Goal: Information Seeking & Learning: Learn about a topic

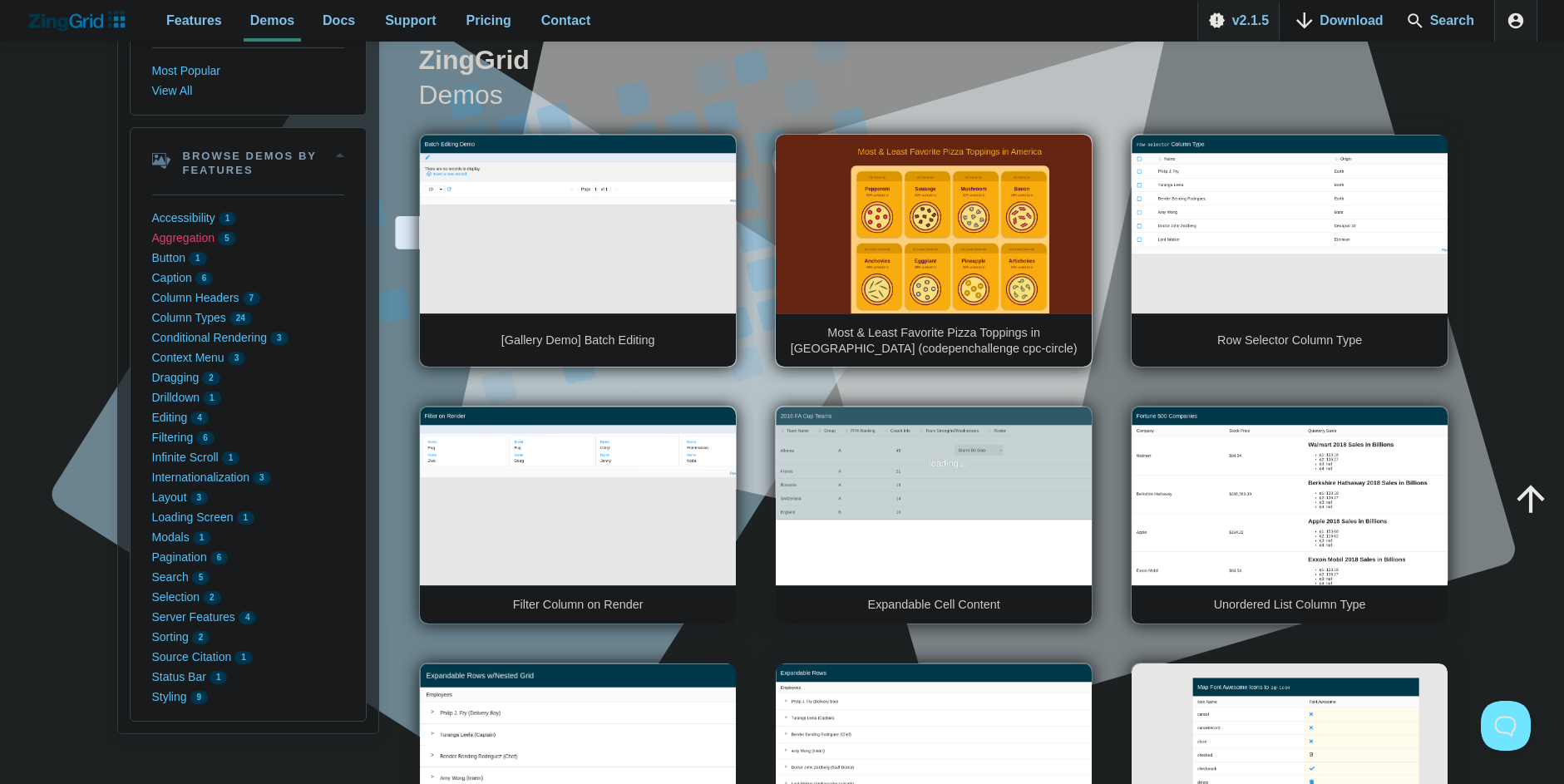
click at [192, 240] on button "Aggregation 5" at bounding box center [248, 238] width 192 height 20
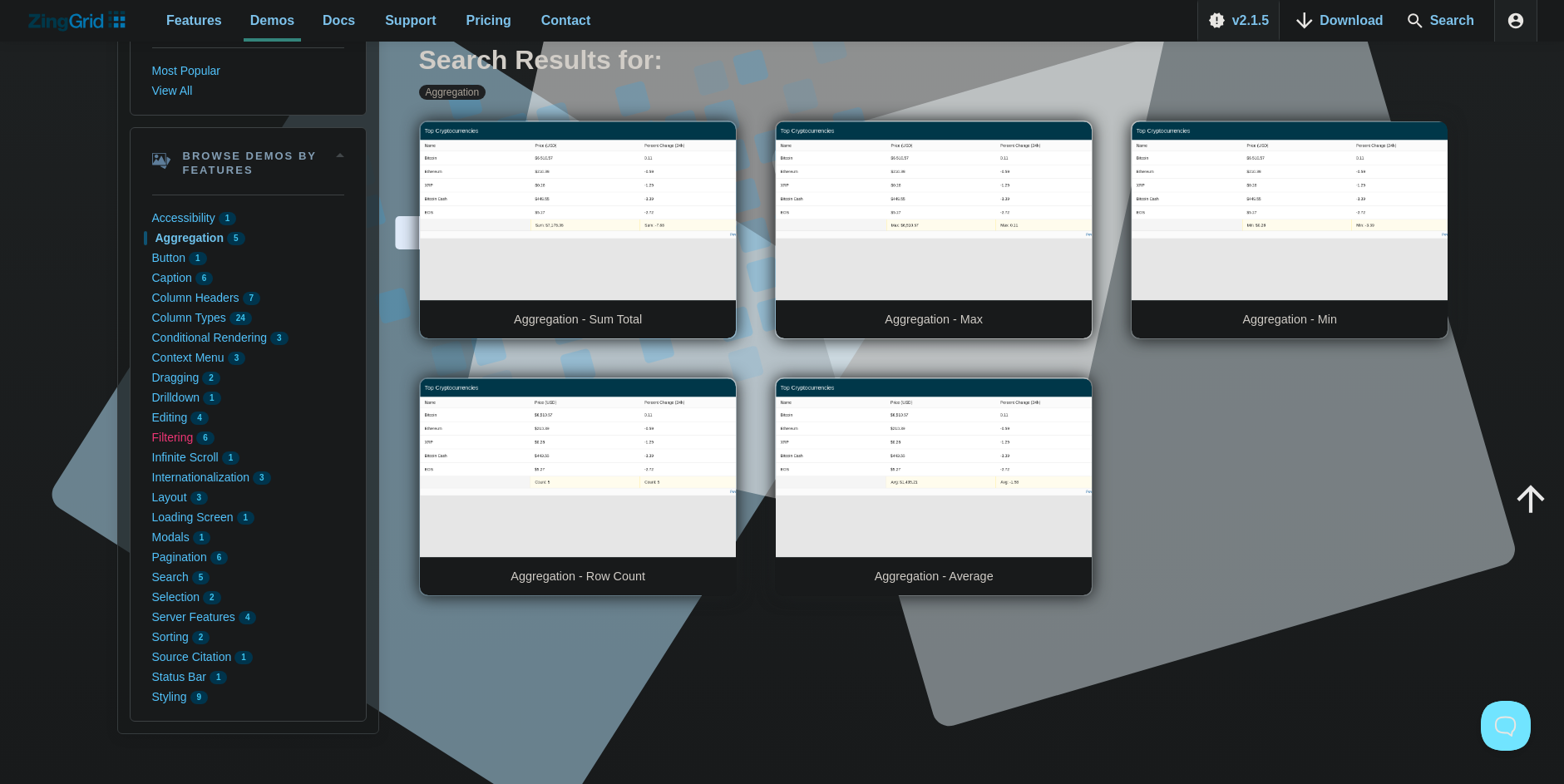
click at [186, 429] on button "Filtering 6" at bounding box center [248, 438] width 192 height 20
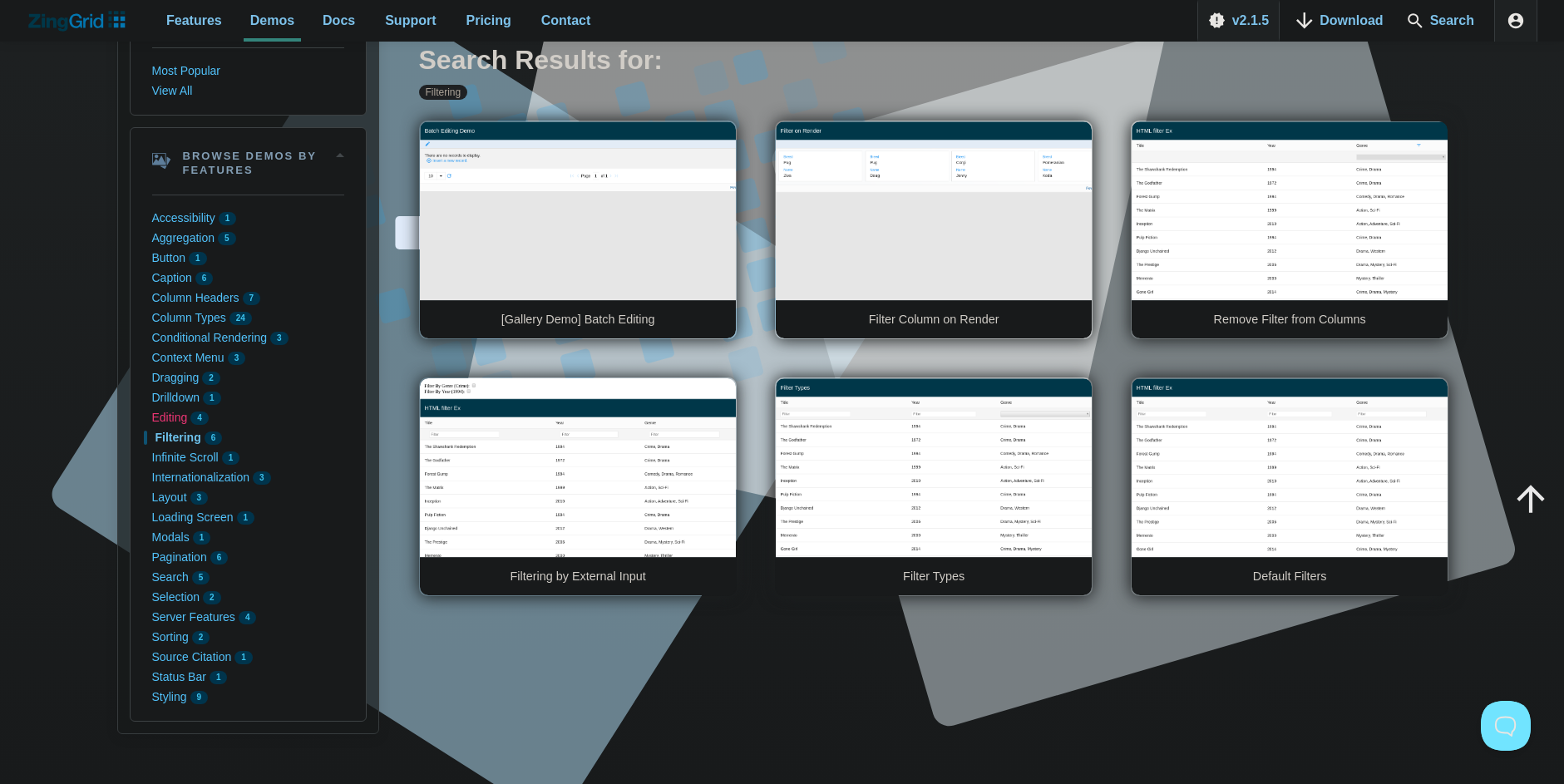
click at [169, 420] on button "Editing 4" at bounding box center [248, 418] width 192 height 20
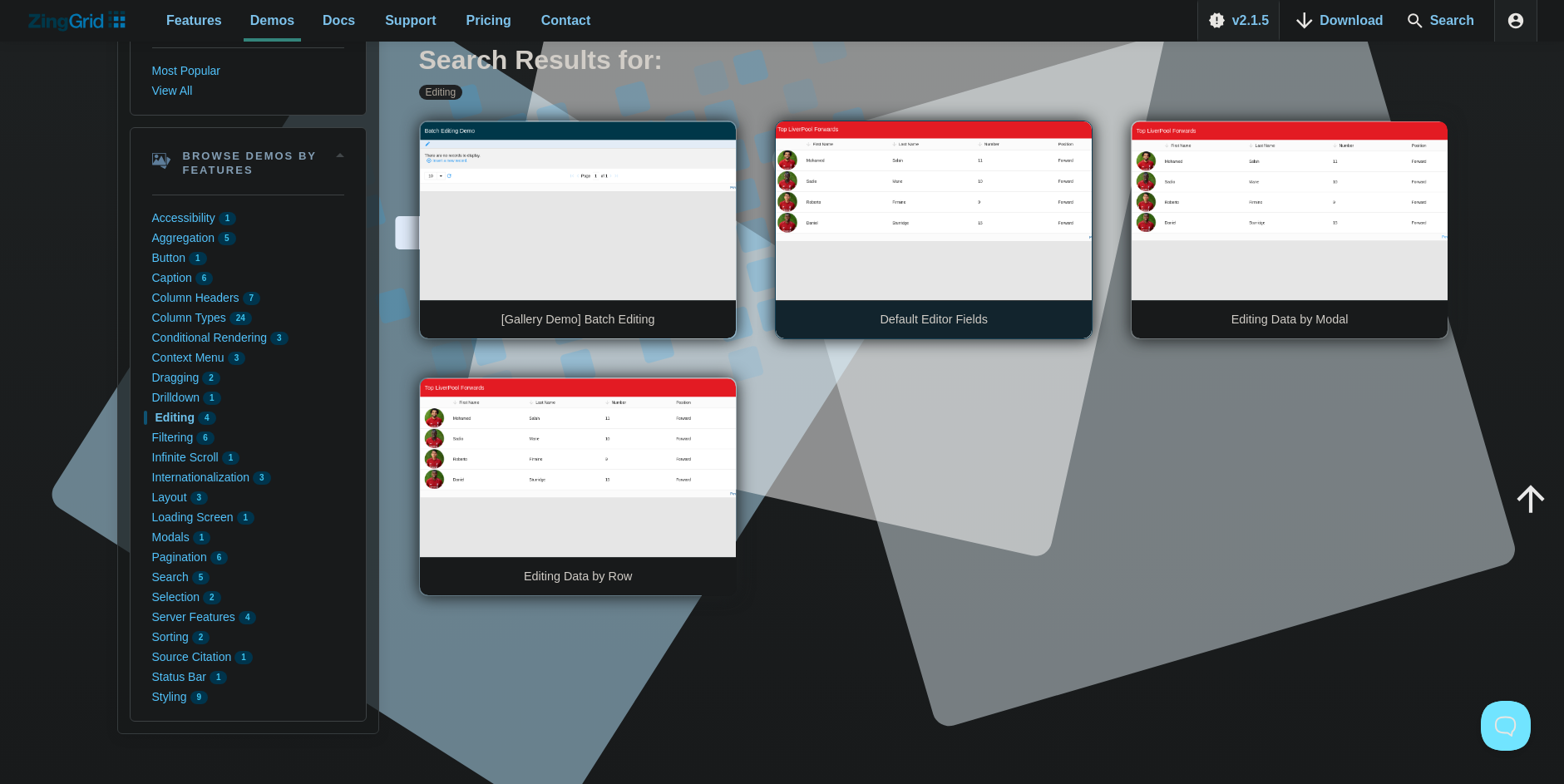
click at [988, 234] on link "Default Editor Fields" at bounding box center [934, 230] width 317 height 219
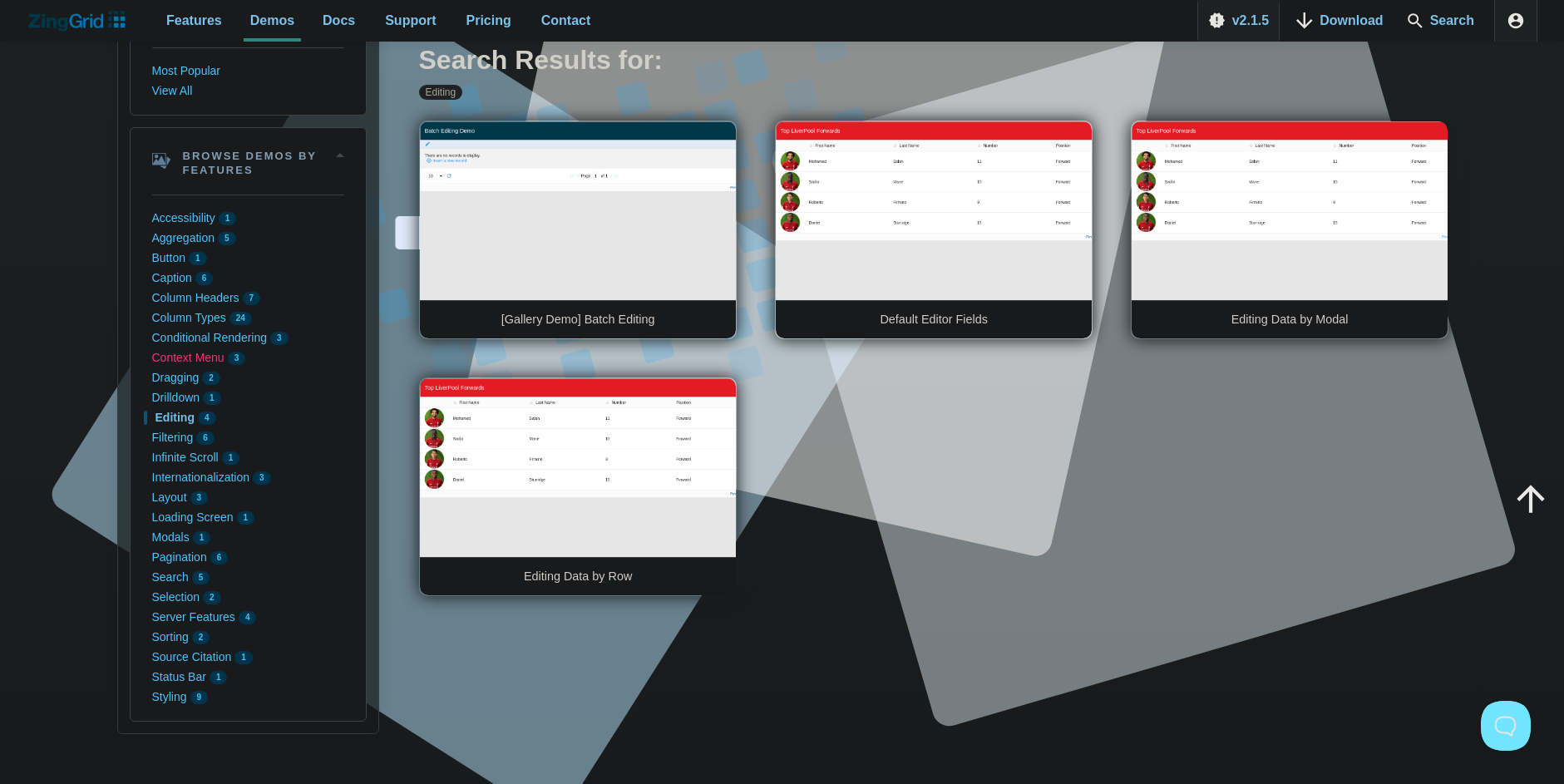
click at [193, 358] on button "Context Menu 3" at bounding box center [248, 358] width 192 height 20
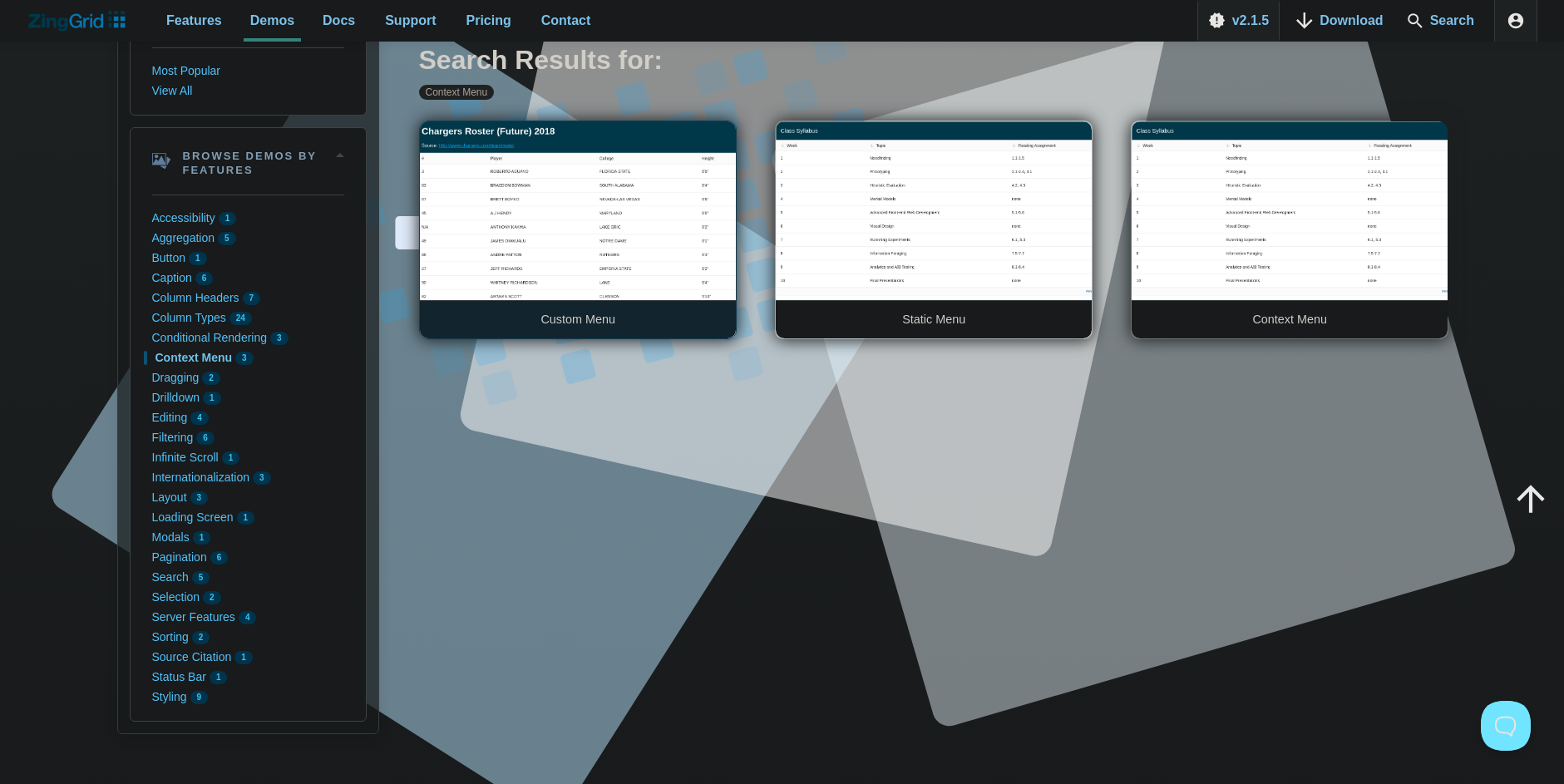
click at [592, 216] on link "Custom Menu" at bounding box center [578, 230] width 317 height 219
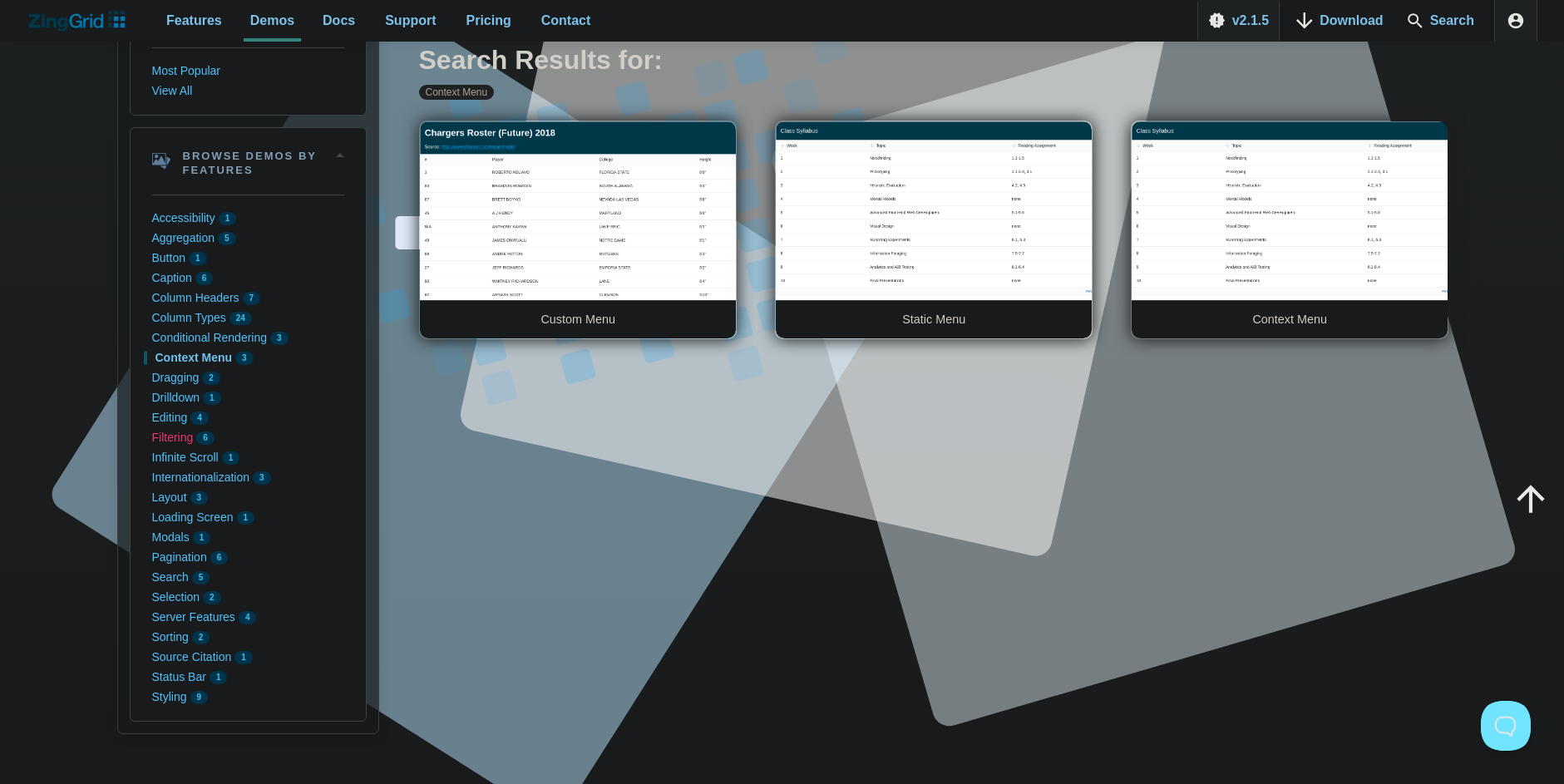
click at [190, 438] on button "Filtering 6" at bounding box center [248, 438] width 192 height 20
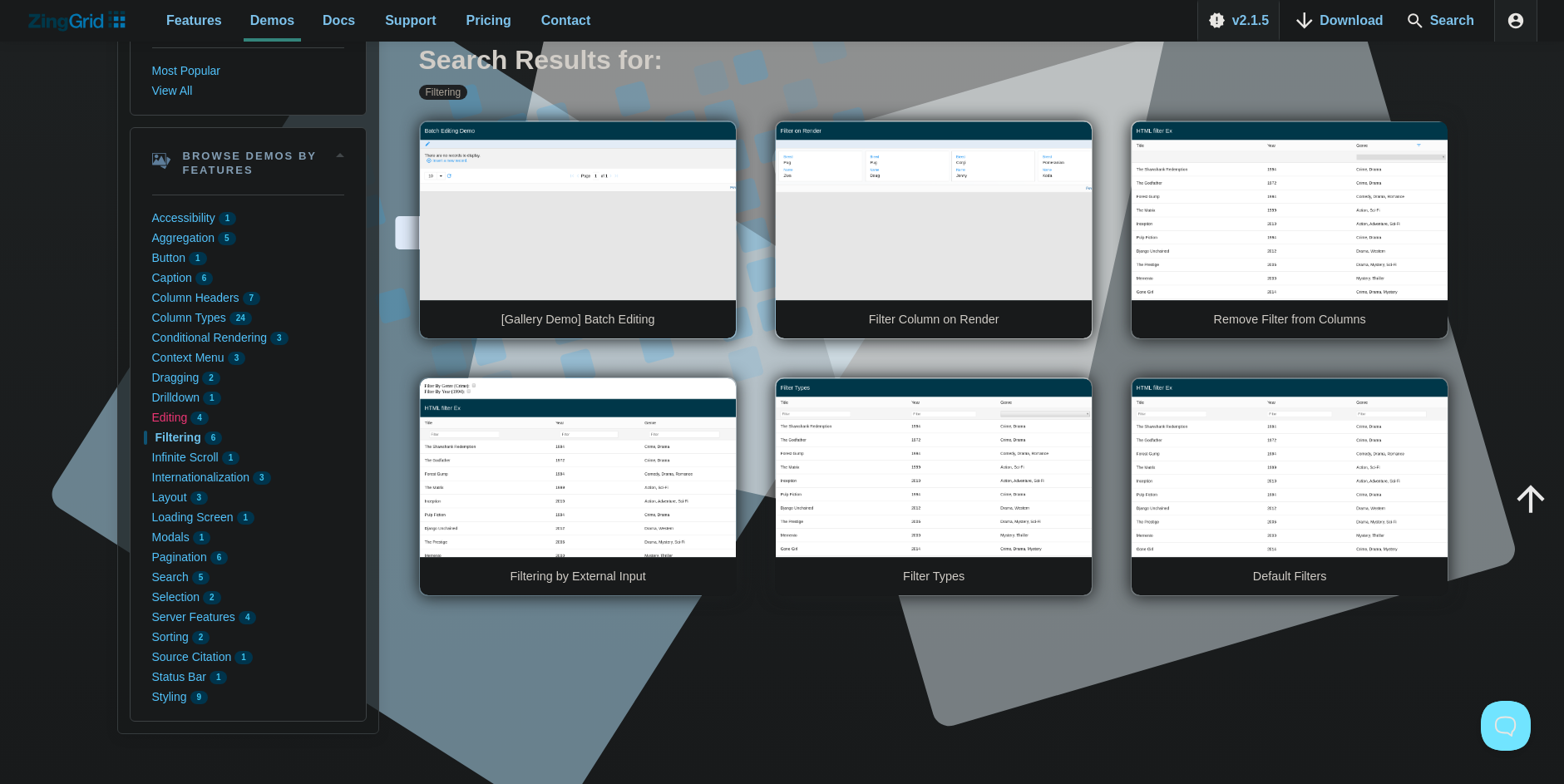
click at [180, 418] on button "Editing 4" at bounding box center [248, 418] width 192 height 20
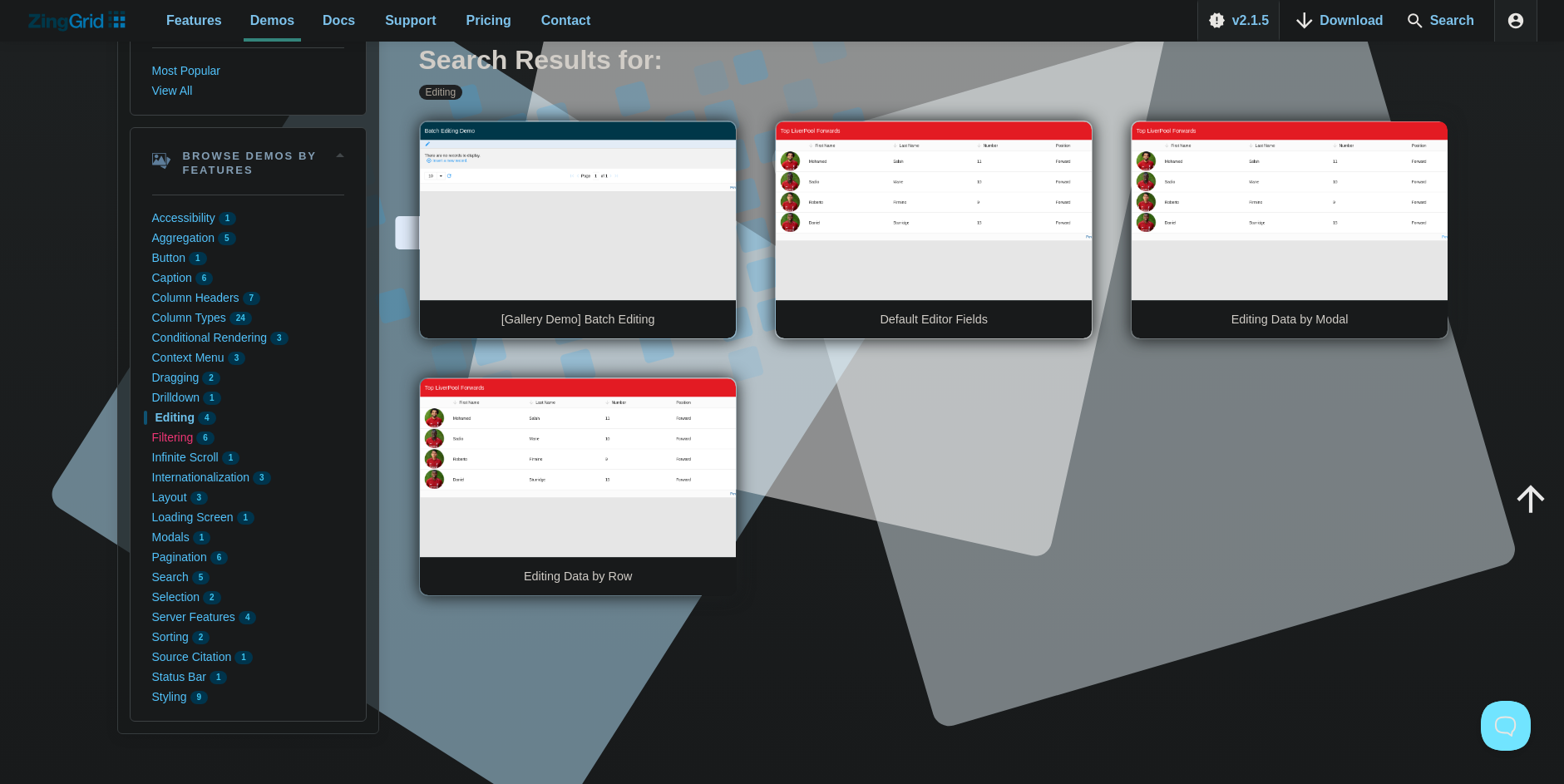
click at [182, 442] on button "Filtering 6" at bounding box center [248, 438] width 192 height 20
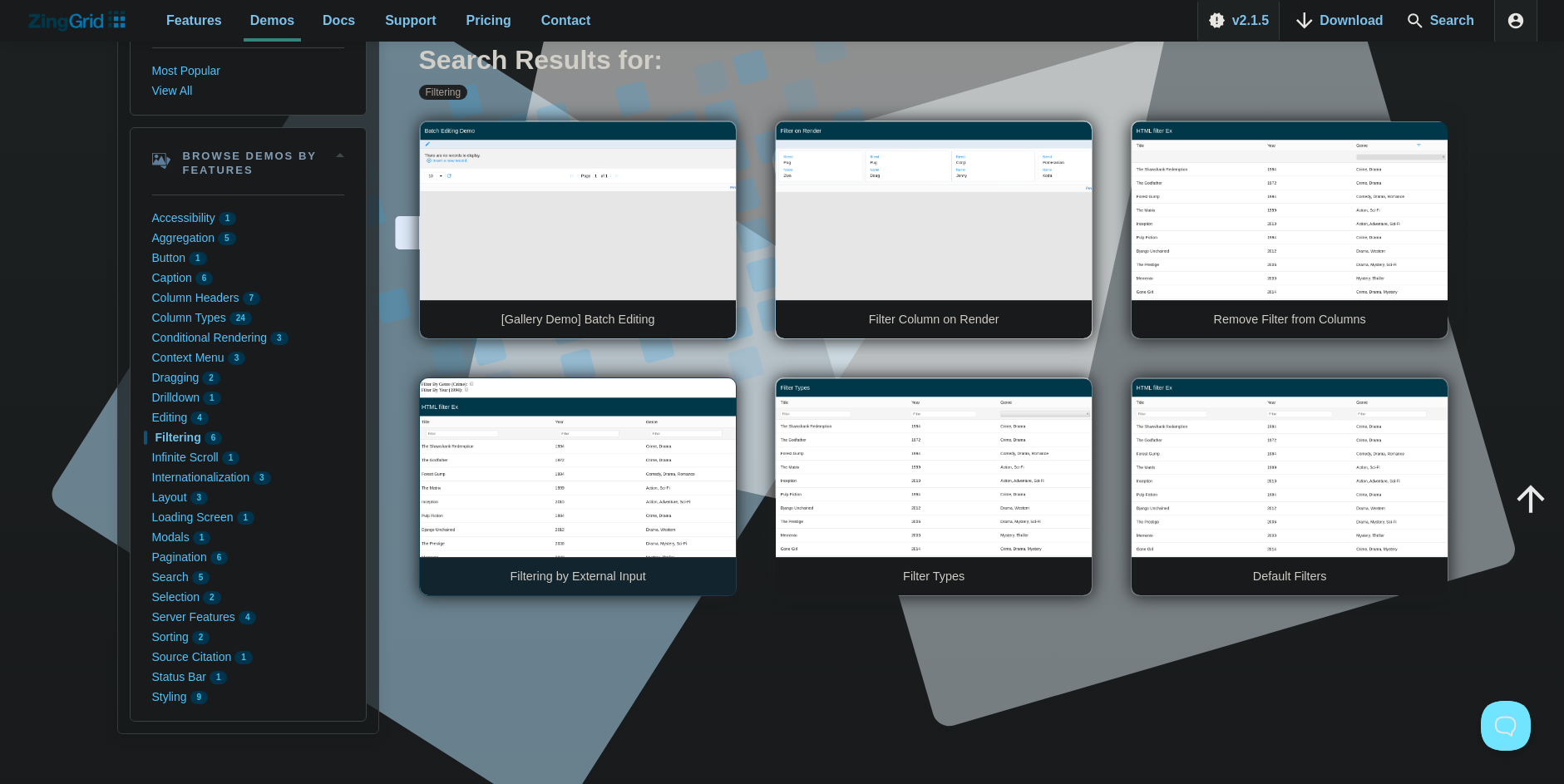
click at [653, 475] on link "Filtering by External Input" at bounding box center [578, 487] width 317 height 219
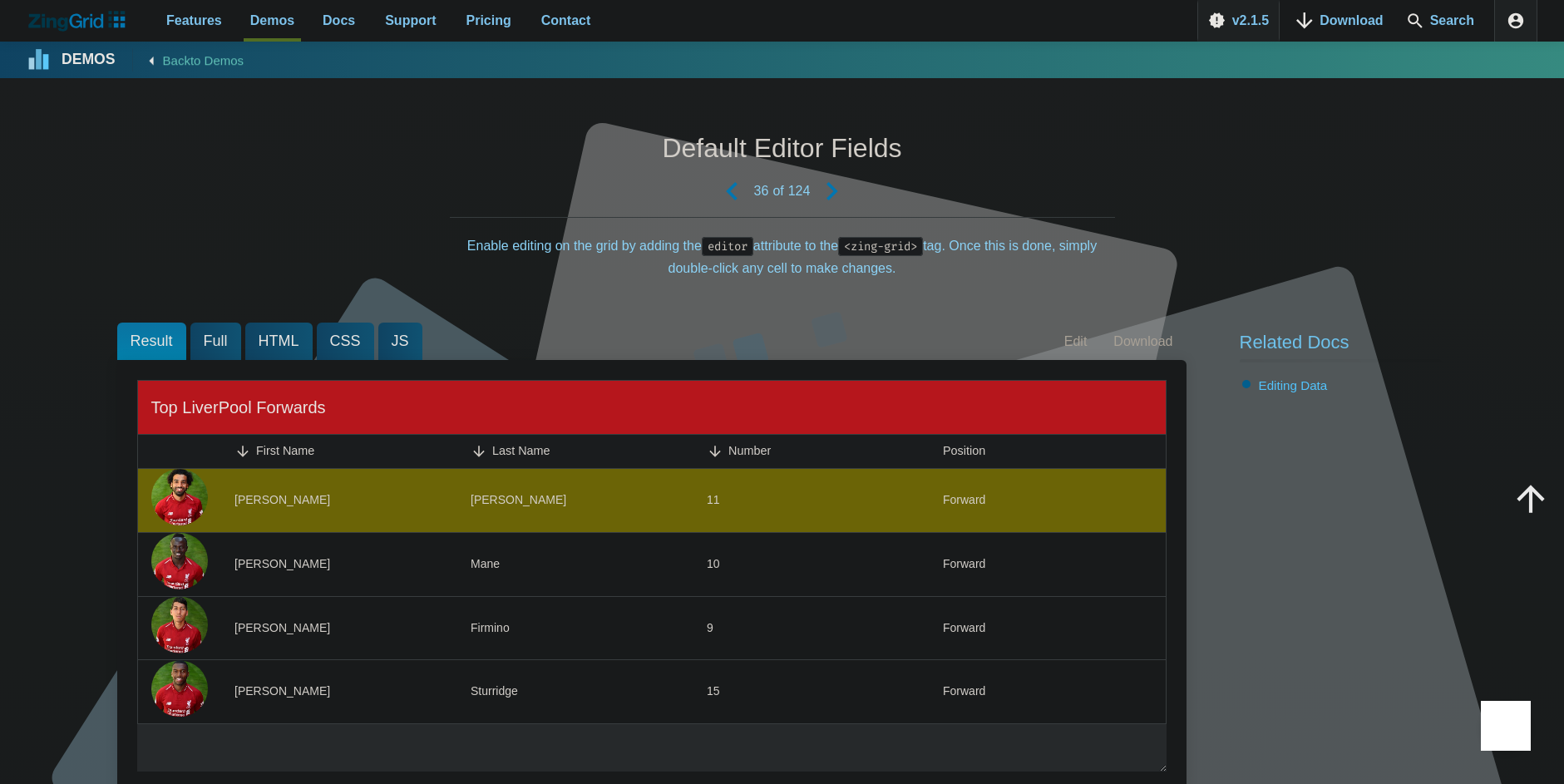
click at [598, 469] on zg-cell "Salah" at bounding box center [575, 500] width 237 height 64
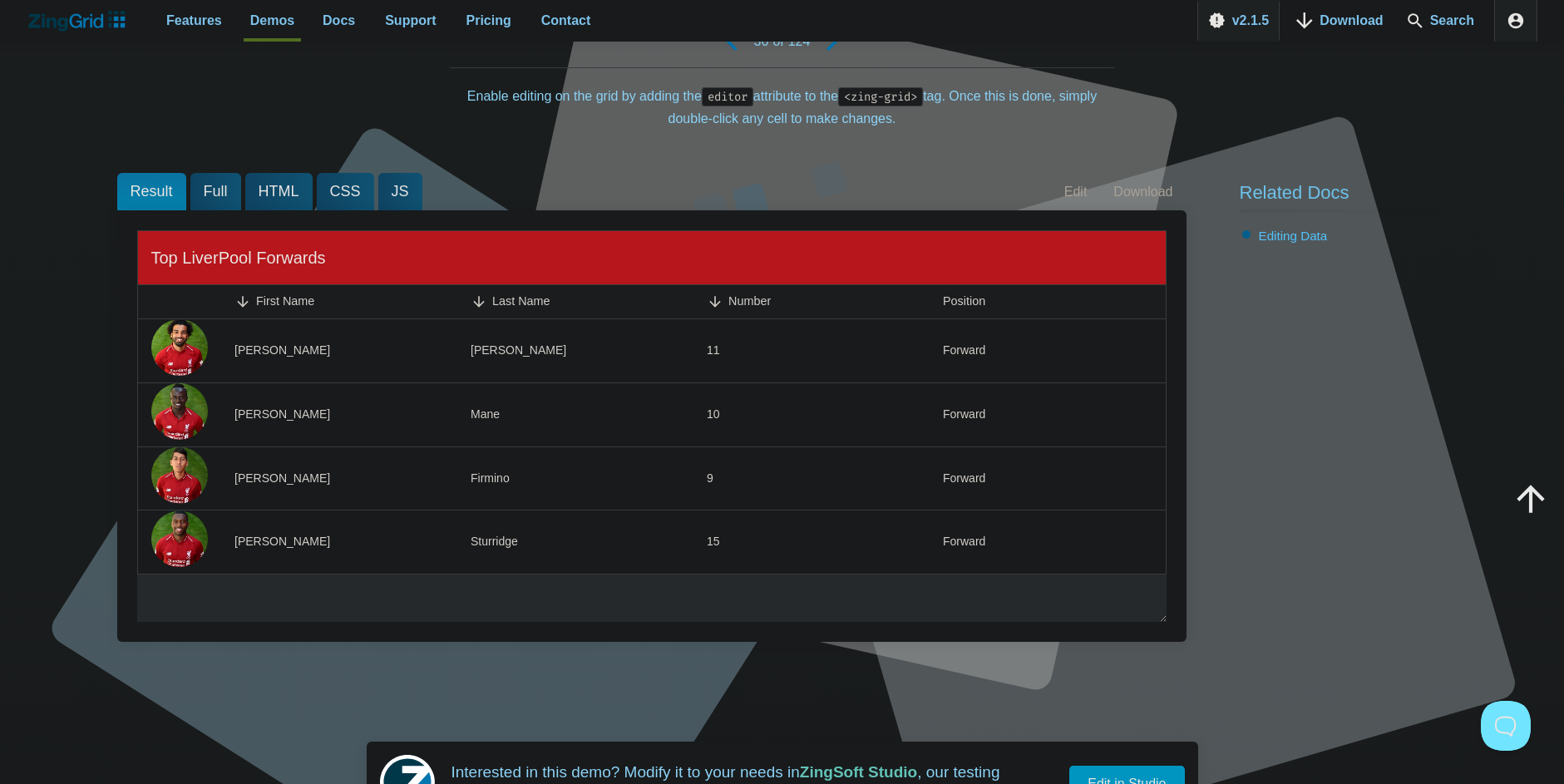
click at [219, 194] on span "Full" at bounding box center [215, 192] width 51 height 38
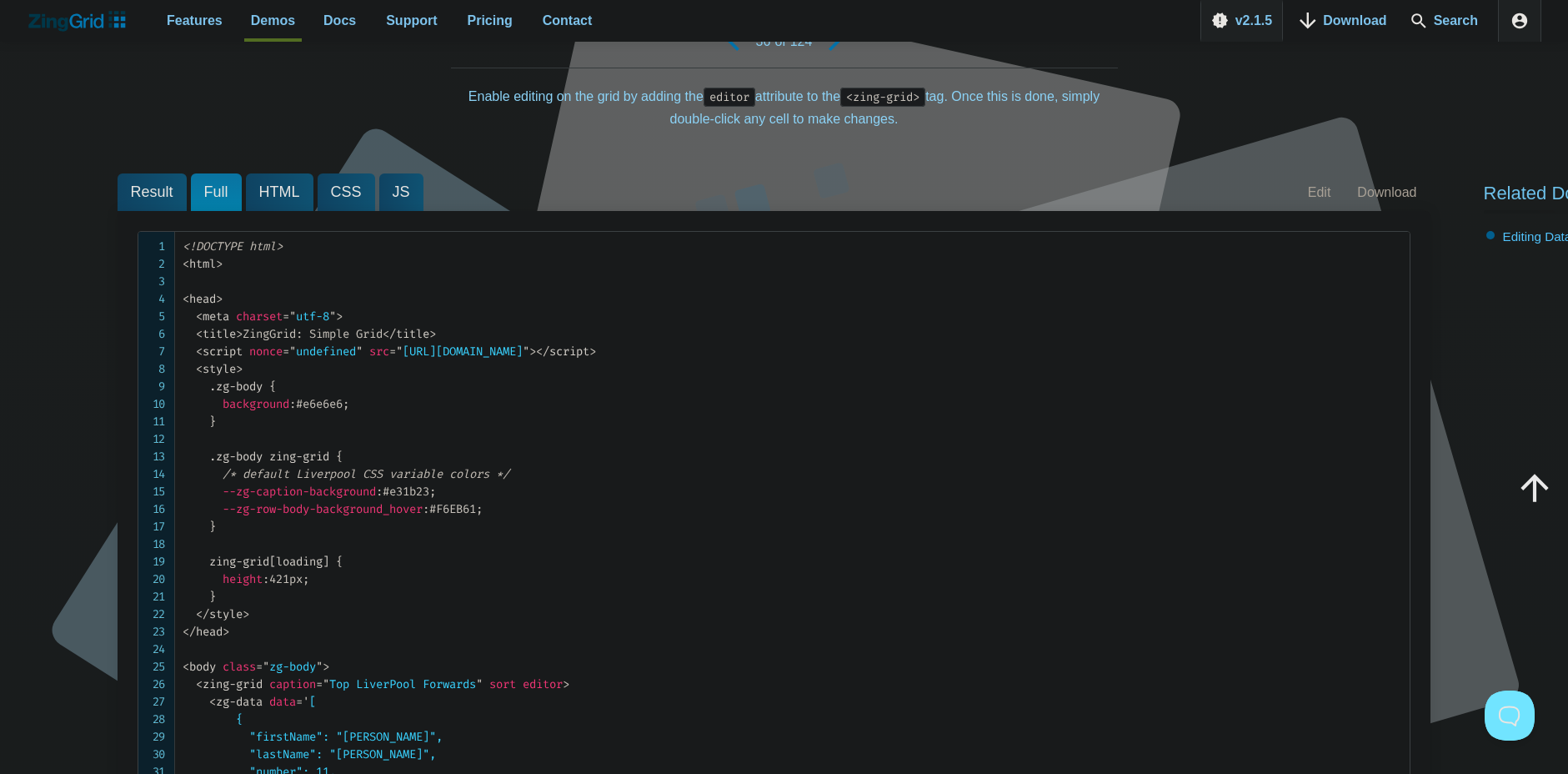
click at [183, 192] on span "Result" at bounding box center [152, 192] width 69 height 38
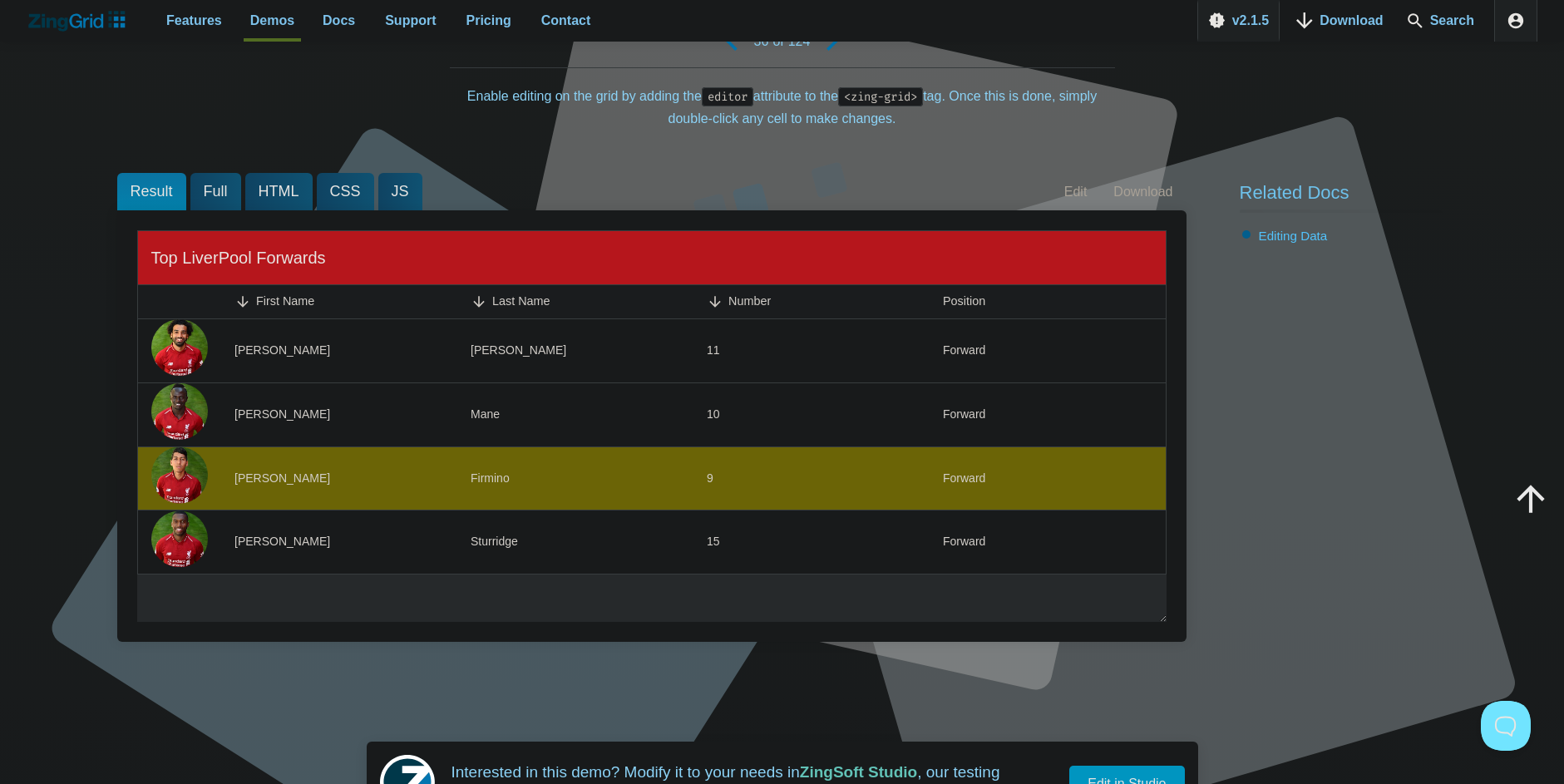
click at [871, 451] on zg-cell "9" at bounding box center [812, 478] width 237 height 64
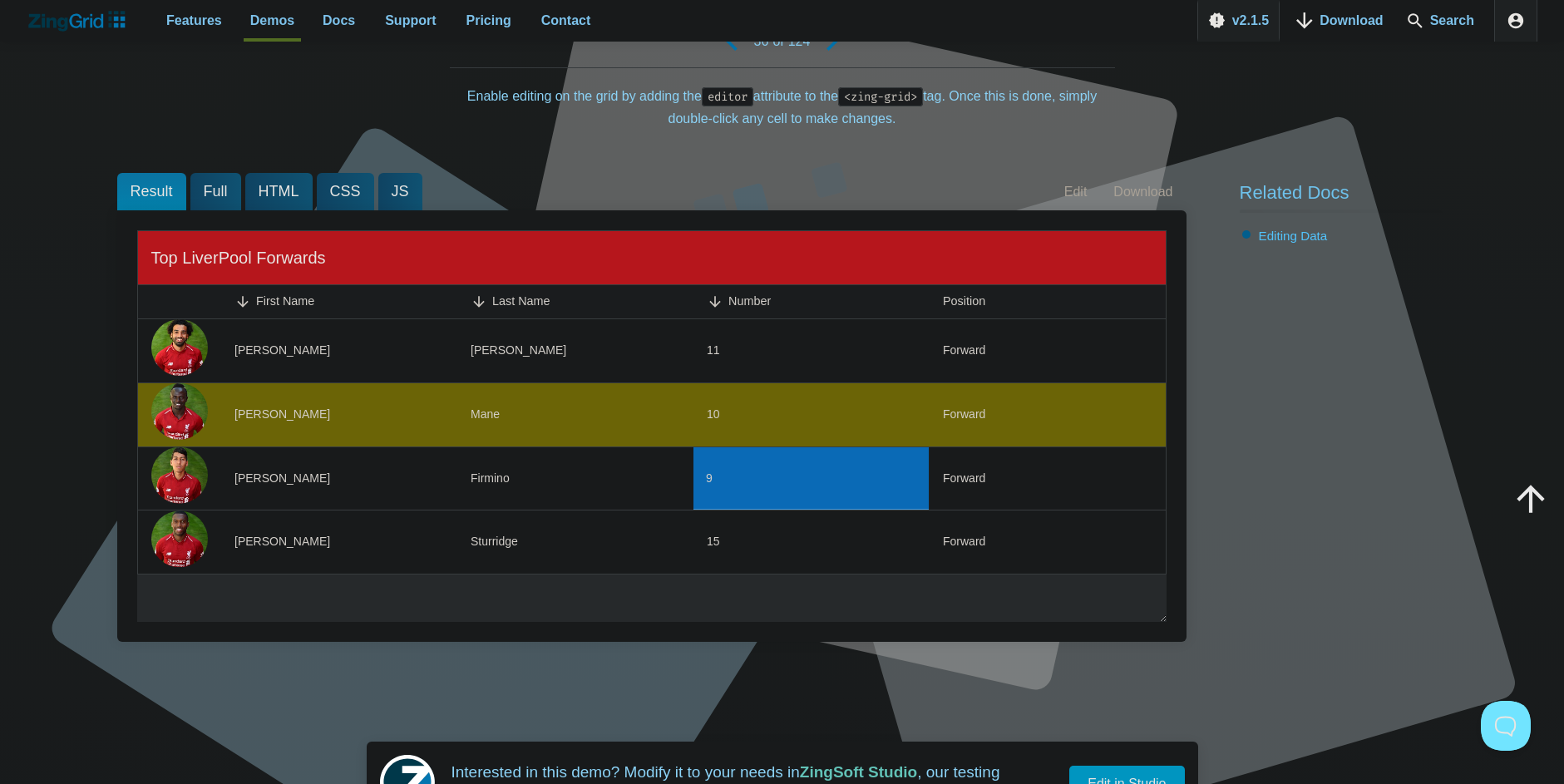
click at [884, 408] on zg-cell "10" at bounding box center [812, 414] width 237 height 64
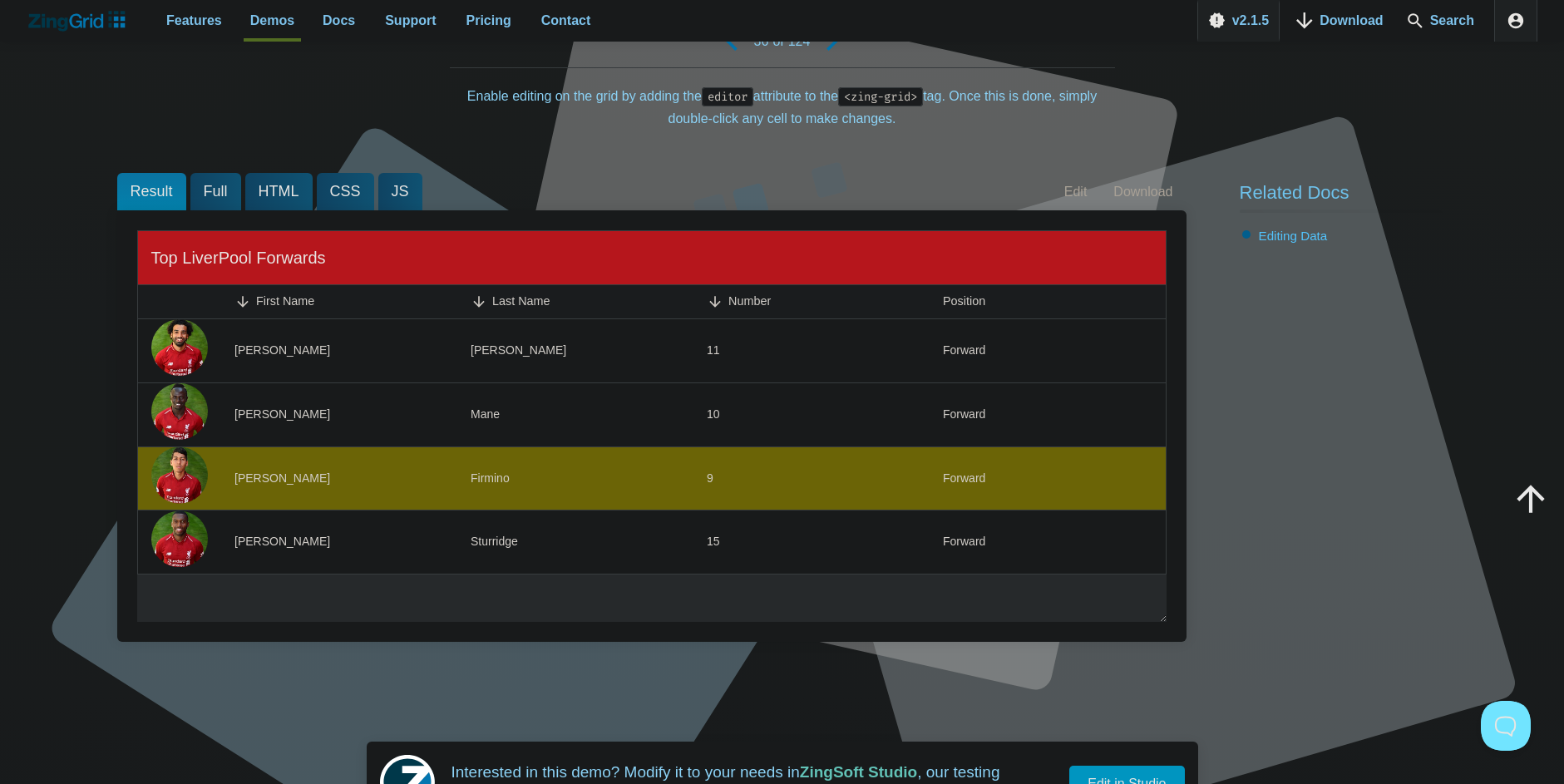
click at [655, 446] on zg-cell "Firmino" at bounding box center [575, 478] width 237 height 64
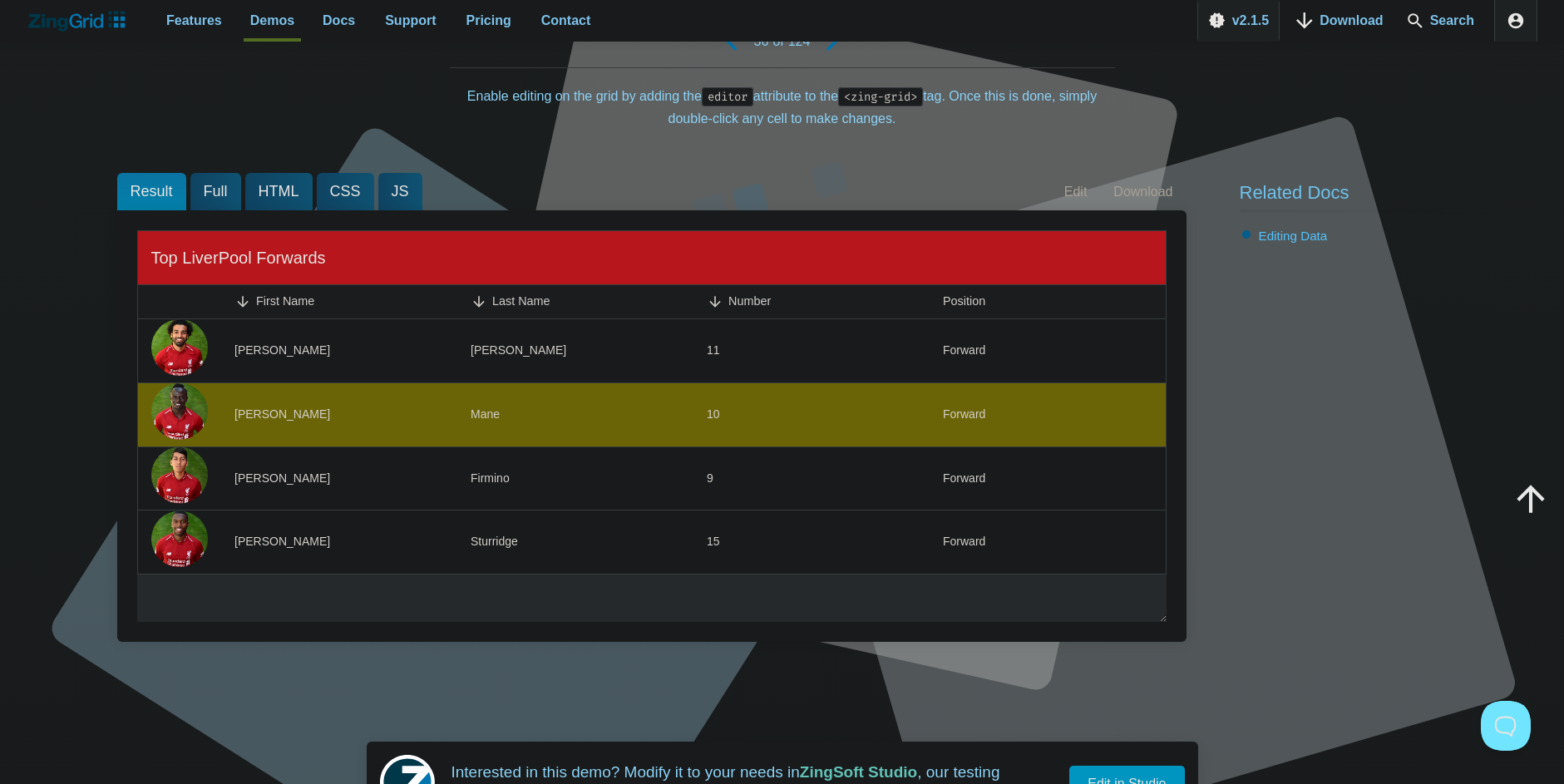
click at [963, 421] on div "Forward" at bounding box center [963, 415] width 42 height 20
click at [965, 418] on div "Forward" at bounding box center [963, 415] width 42 height 20
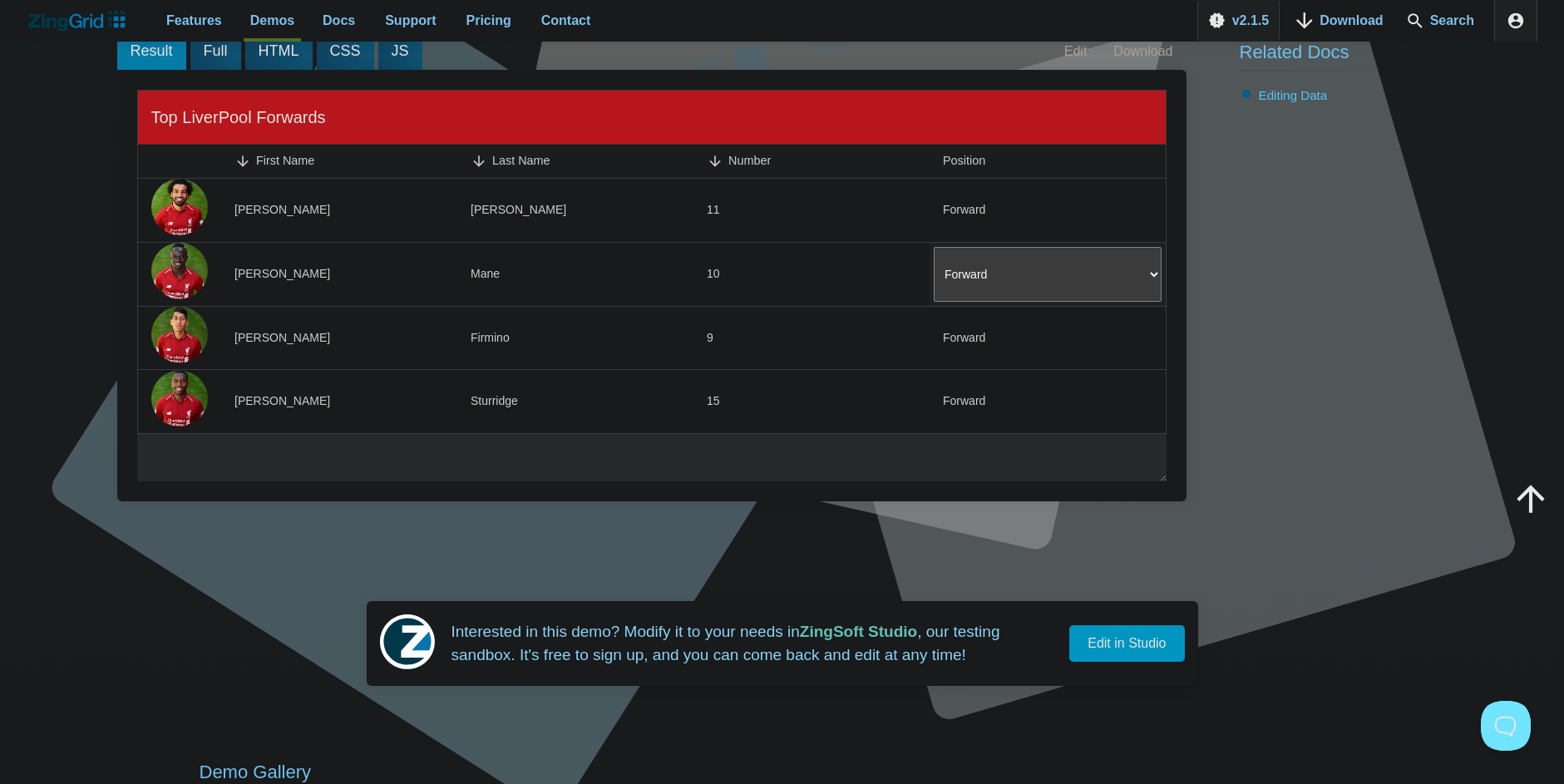
scroll to position [150, 0]
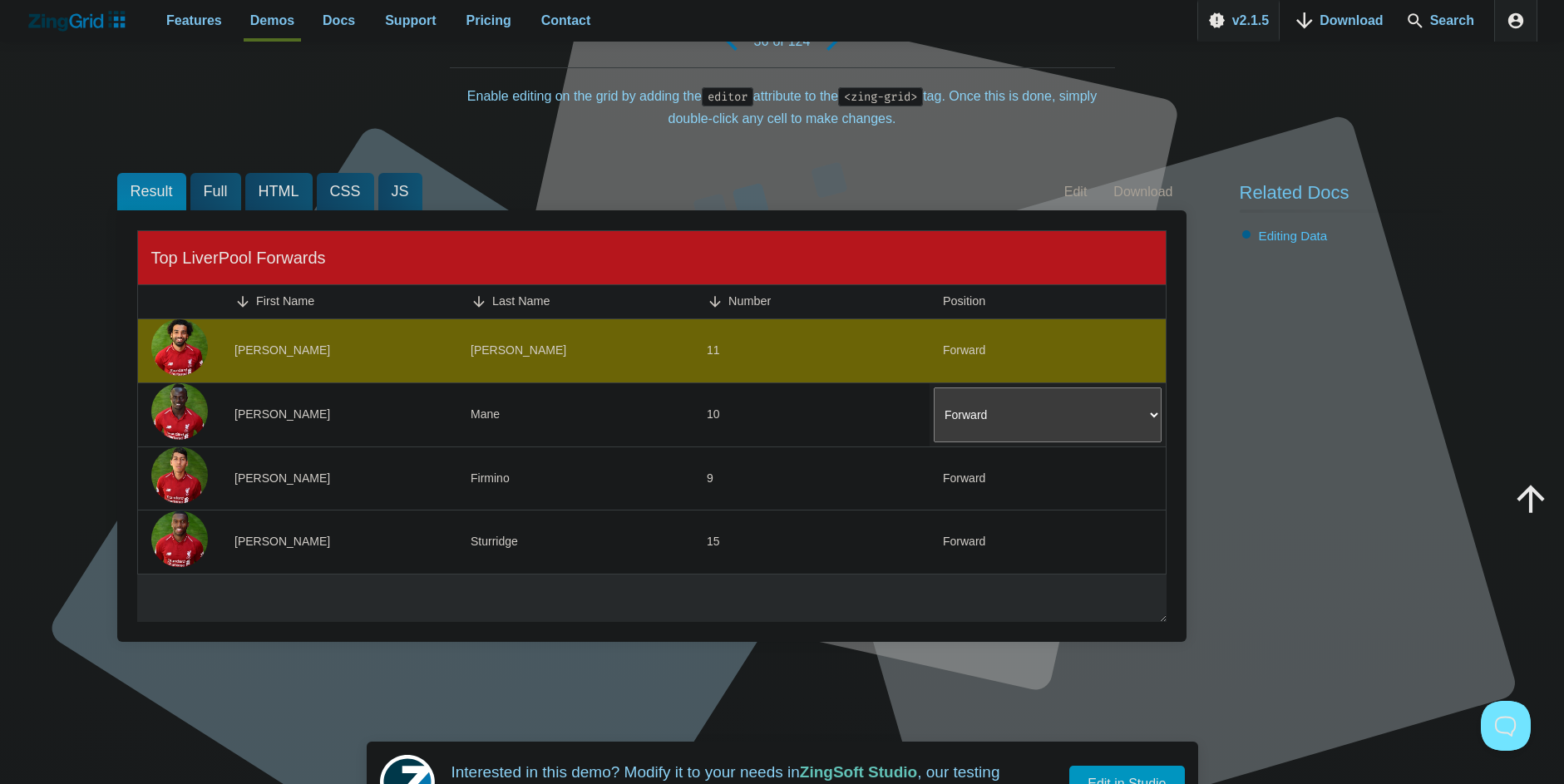
click at [577, 322] on zg-cell "Salah" at bounding box center [575, 350] width 237 height 64
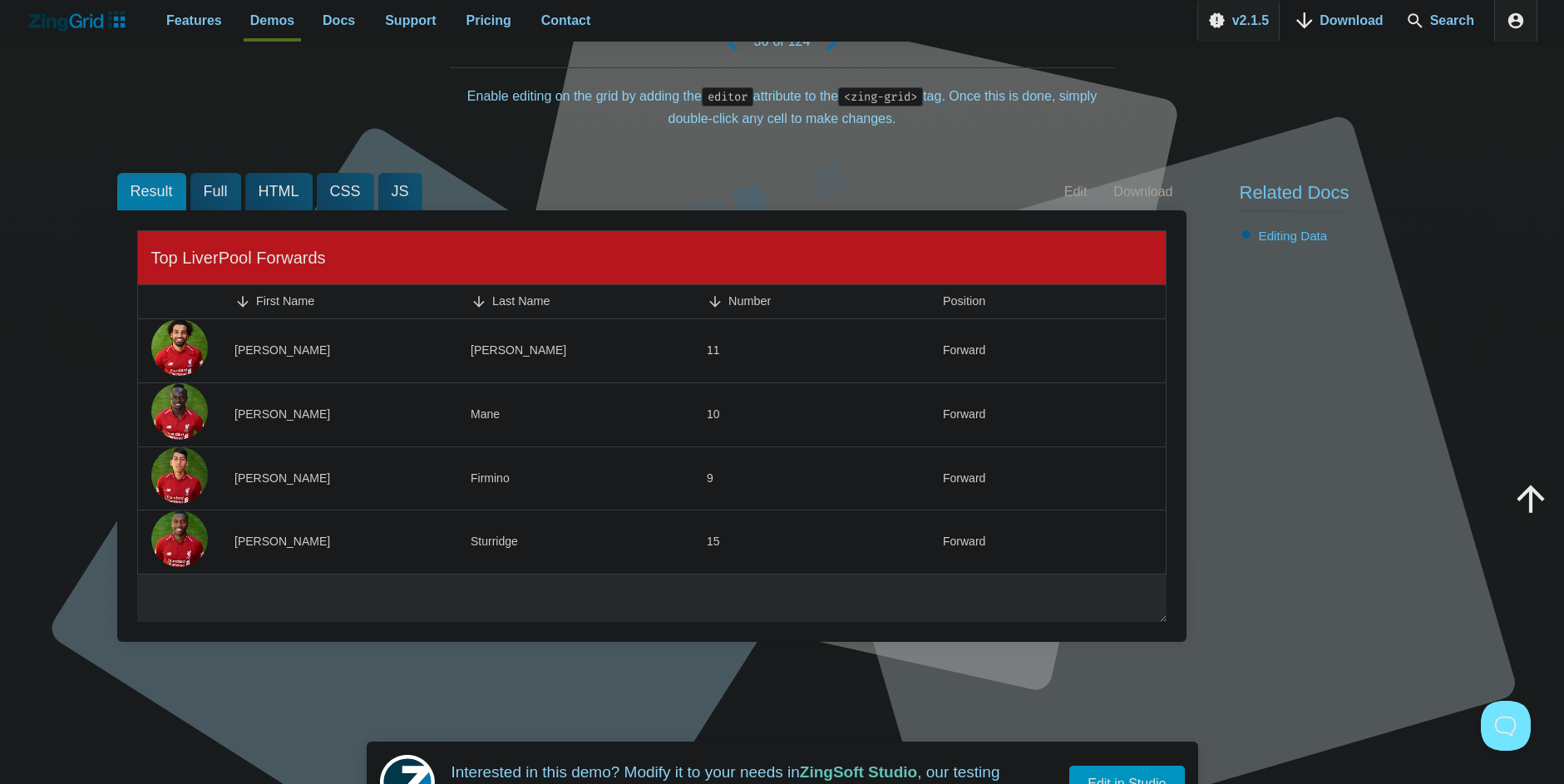
click at [333, 315] on zg-head-cell "First Name" at bounding box center [340, 301] width 237 height 35
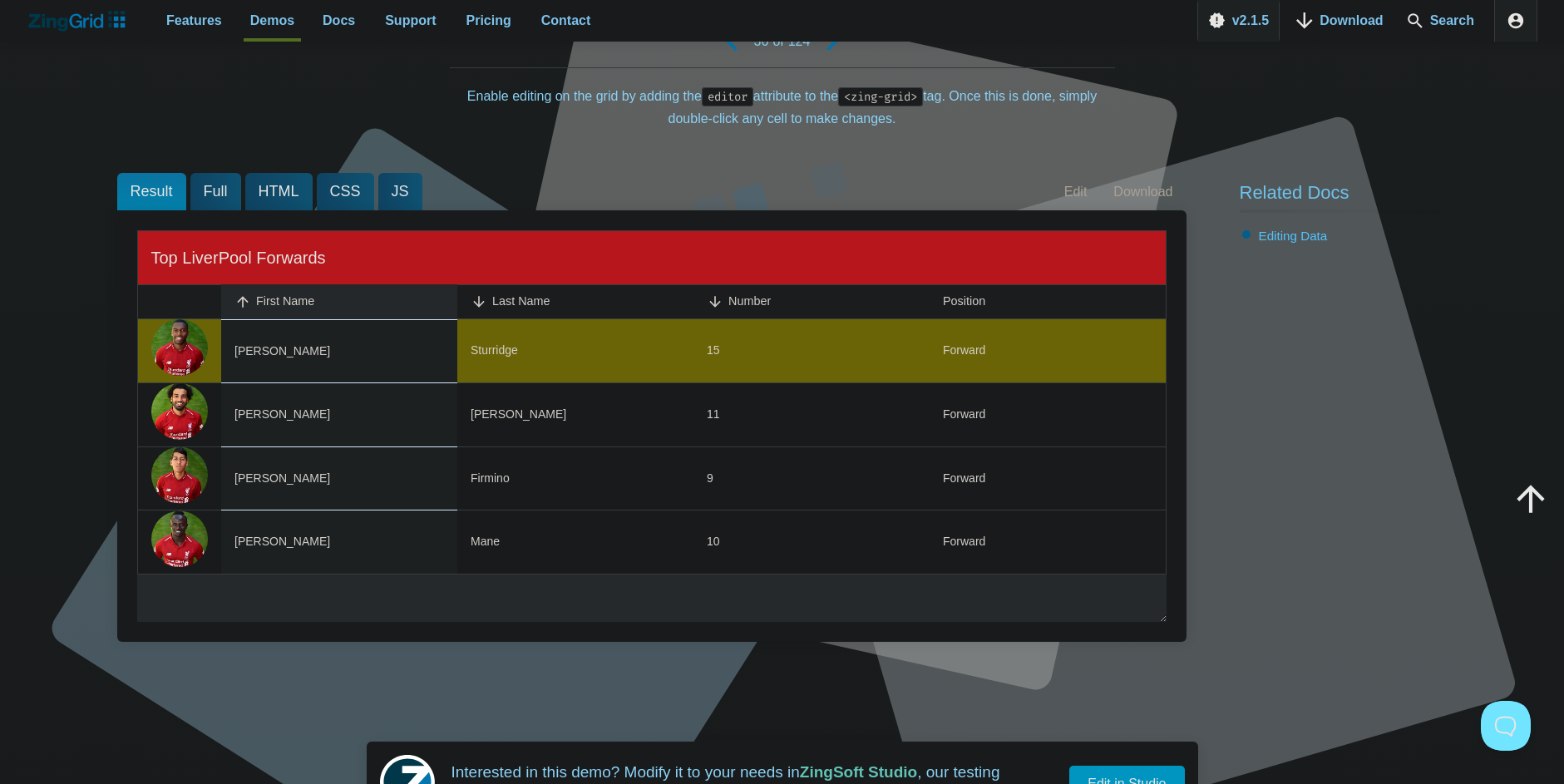
click at [162, 328] on img "App Content" at bounding box center [179, 347] width 56 height 56
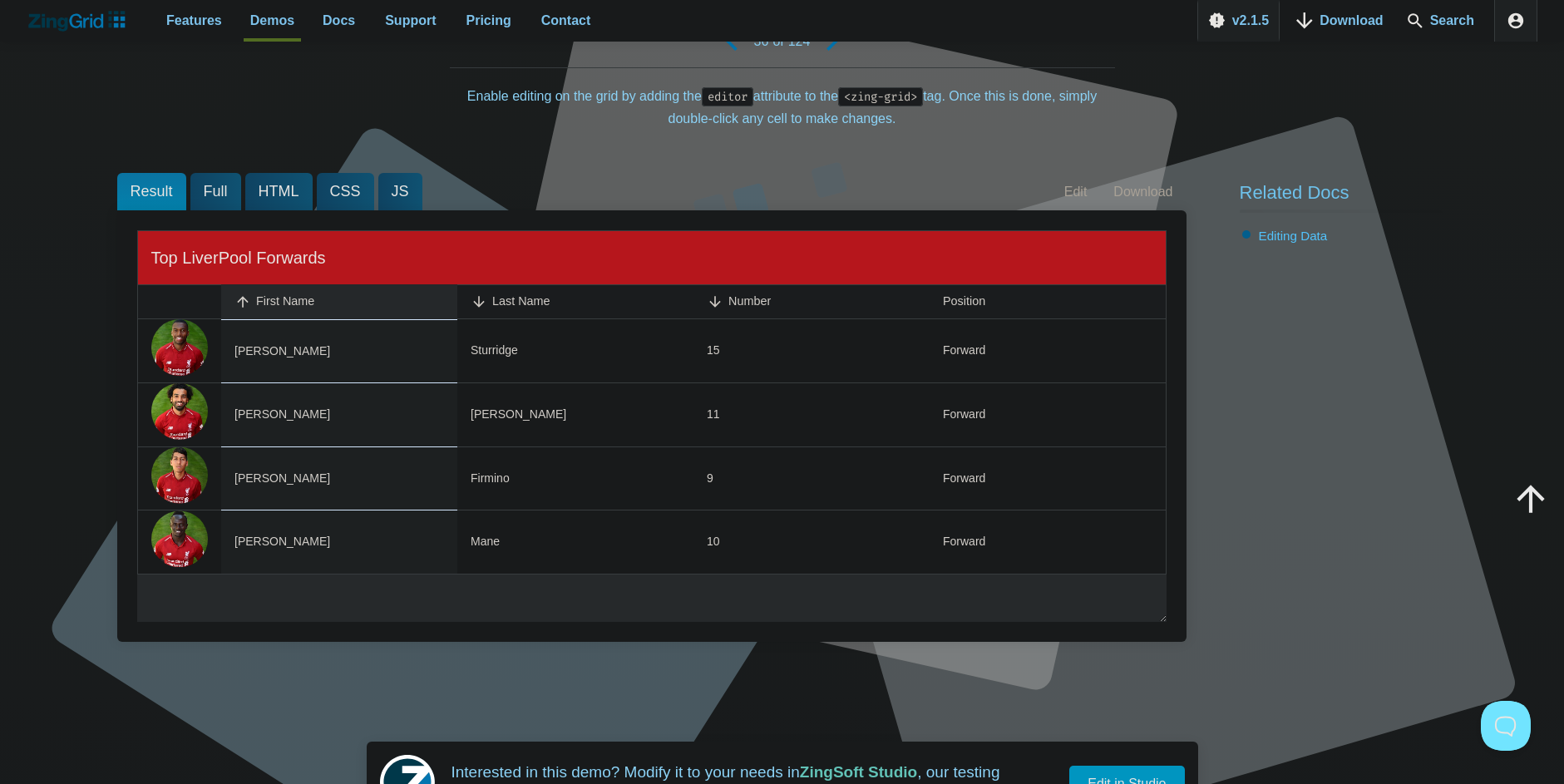
click at [414, 310] on zg-head-cell "First Name" at bounding box center [340, 301] width 237 height 35
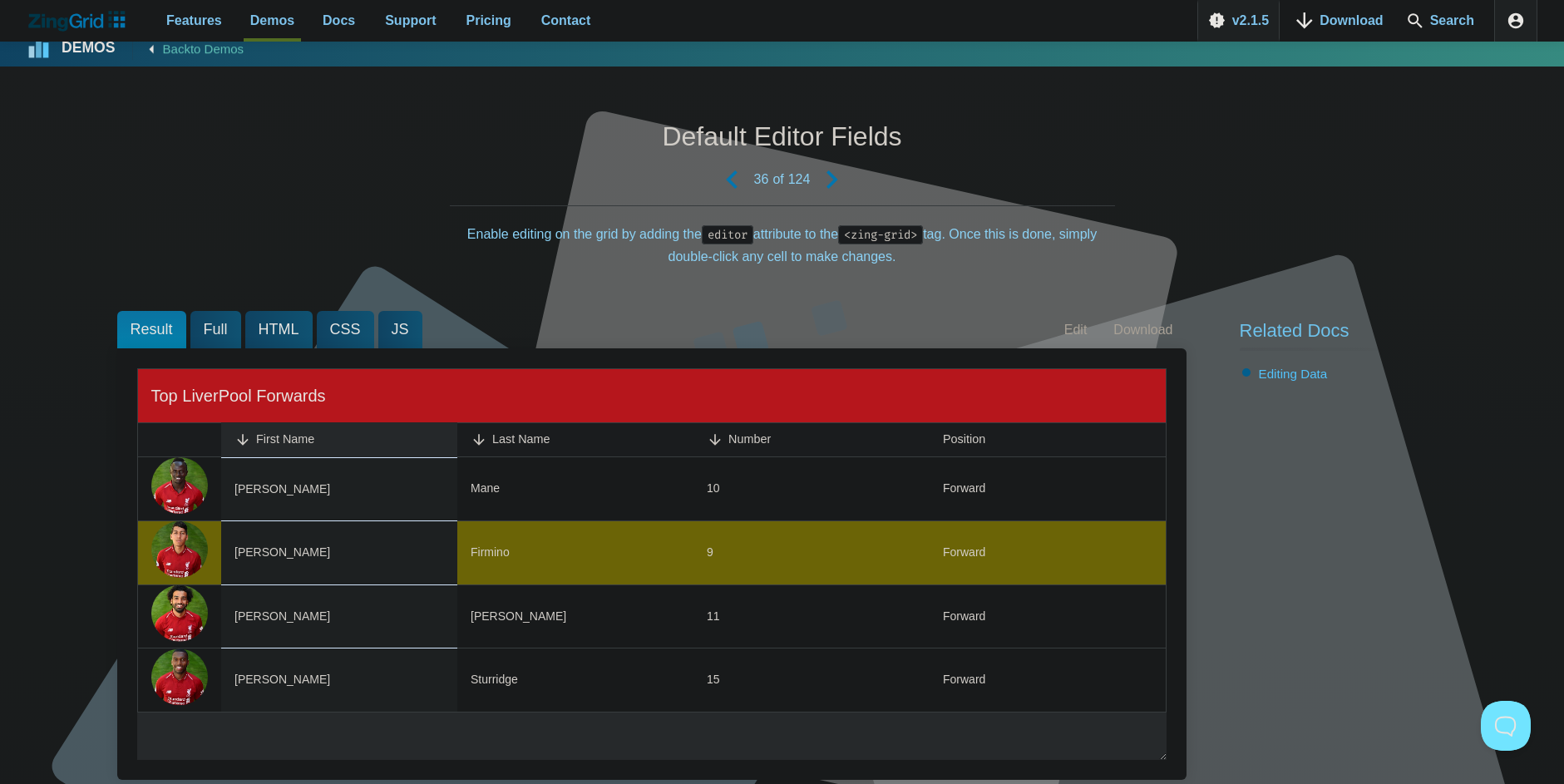
scroll to position [0, 0]
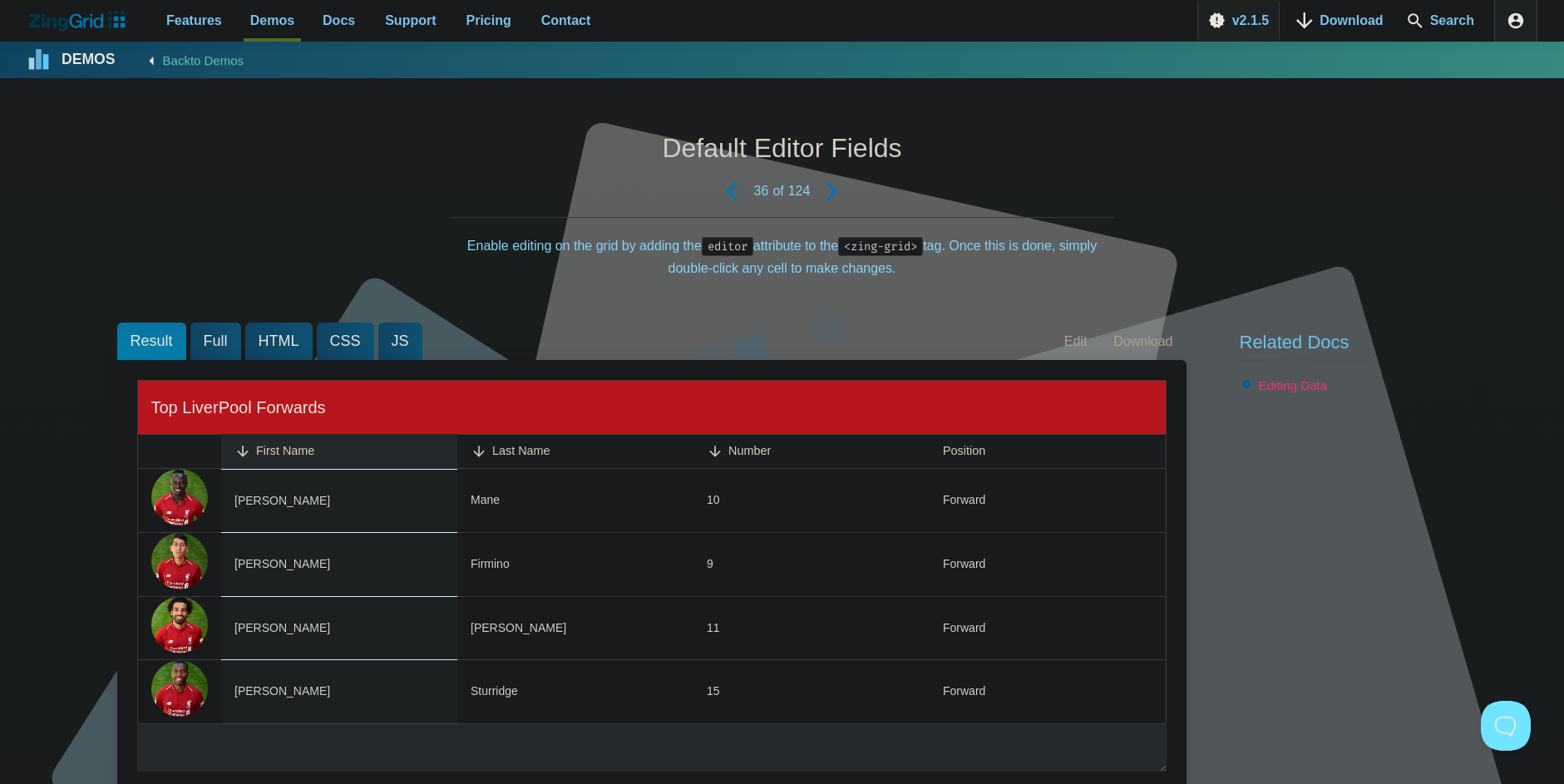
click at [1309, 381] on link "Editing Data" at bounding box center [1293, 385] width 69 height 14
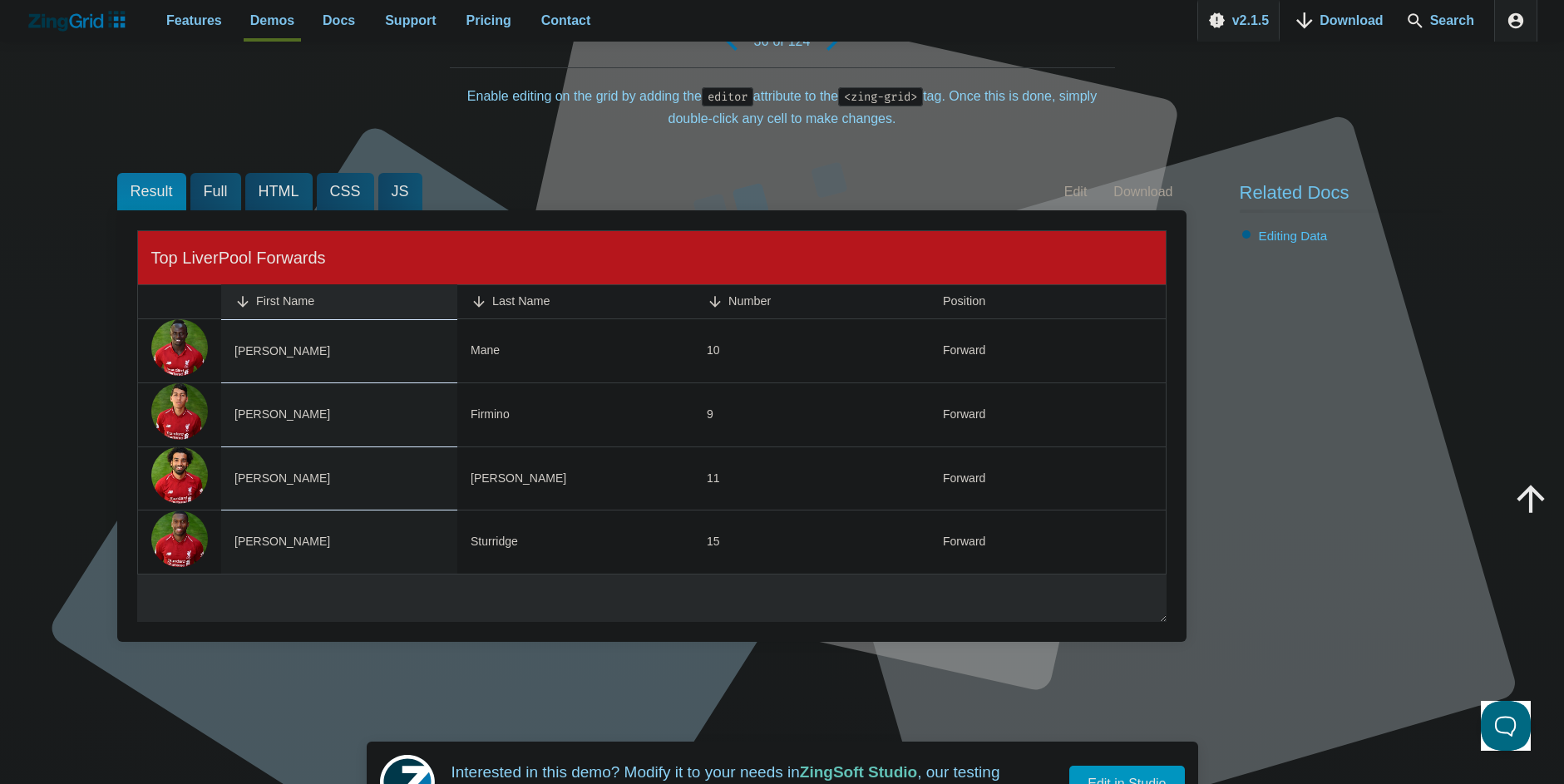
click at [924, 216] on div "First Name Last Name Number Position Sadio Mane 10 Forward Roberto Firmino 9 Fo…" at bounding box center [652, 426] width 1069 height 432
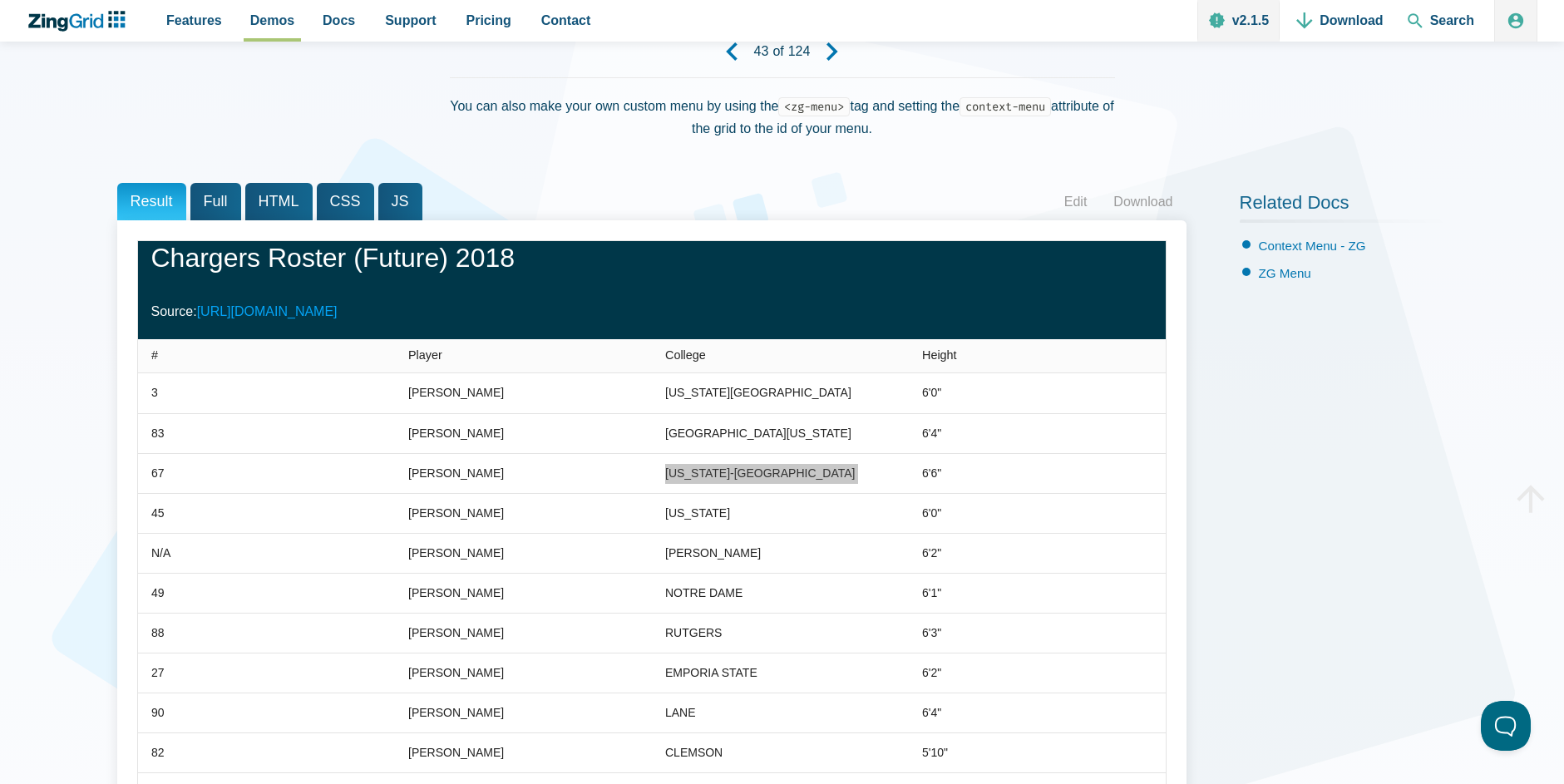
scroll to position [150, 0]
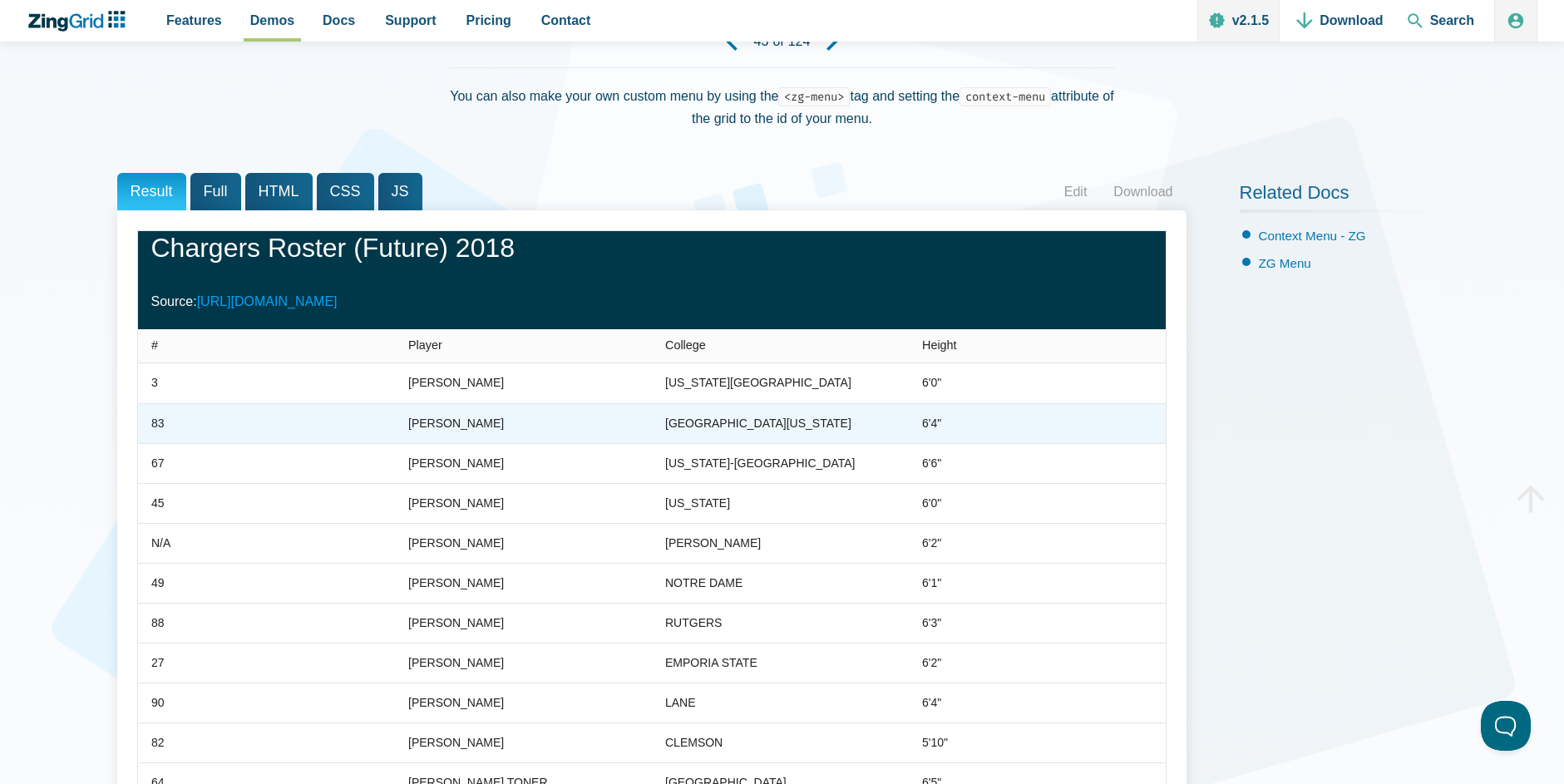
click at [684, 432] on div "SOUTH ALABAMA" at bounding box center [758, 423] width 186 height 20
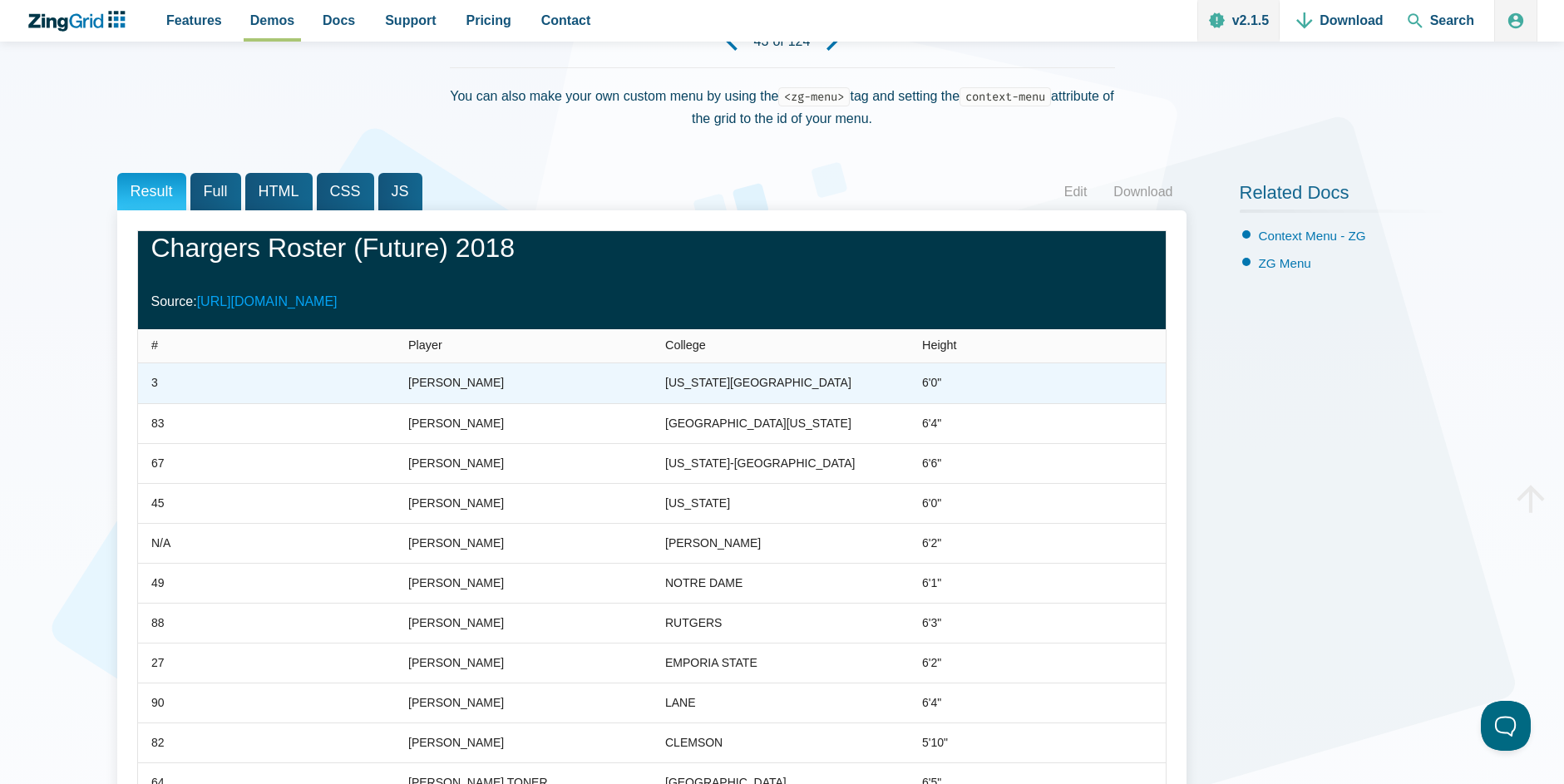
click at [475, 380] on div "ROBERTO AGUAYO" at bounding box center [456, 383] width 96 height 20
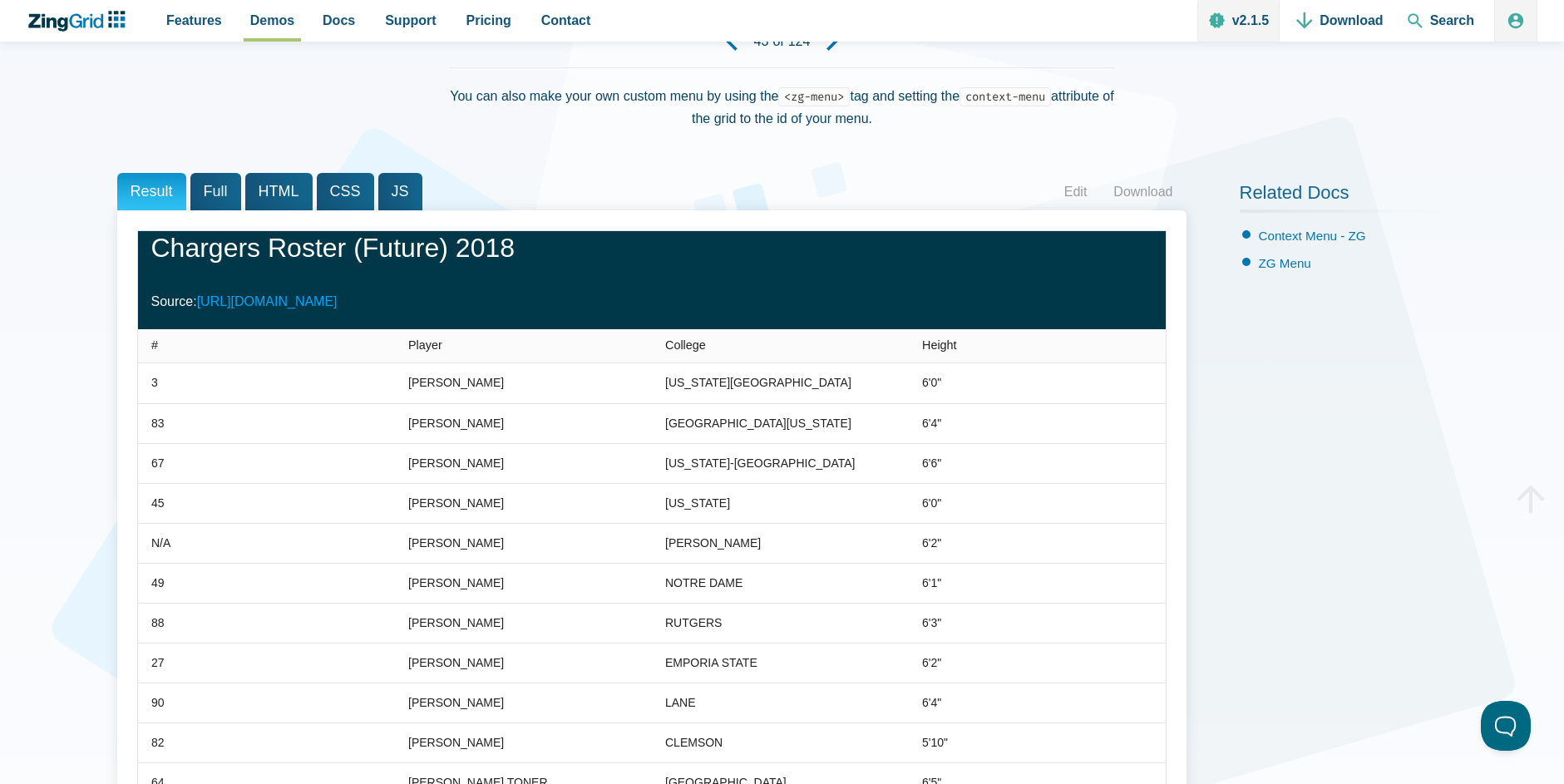
click at [338, 304] on link "http://www.chargers.com/team/roster" at bounding box center [267, 301] width 141 height 14
